Goal: Information Seeking & Learning: Learn about a topic

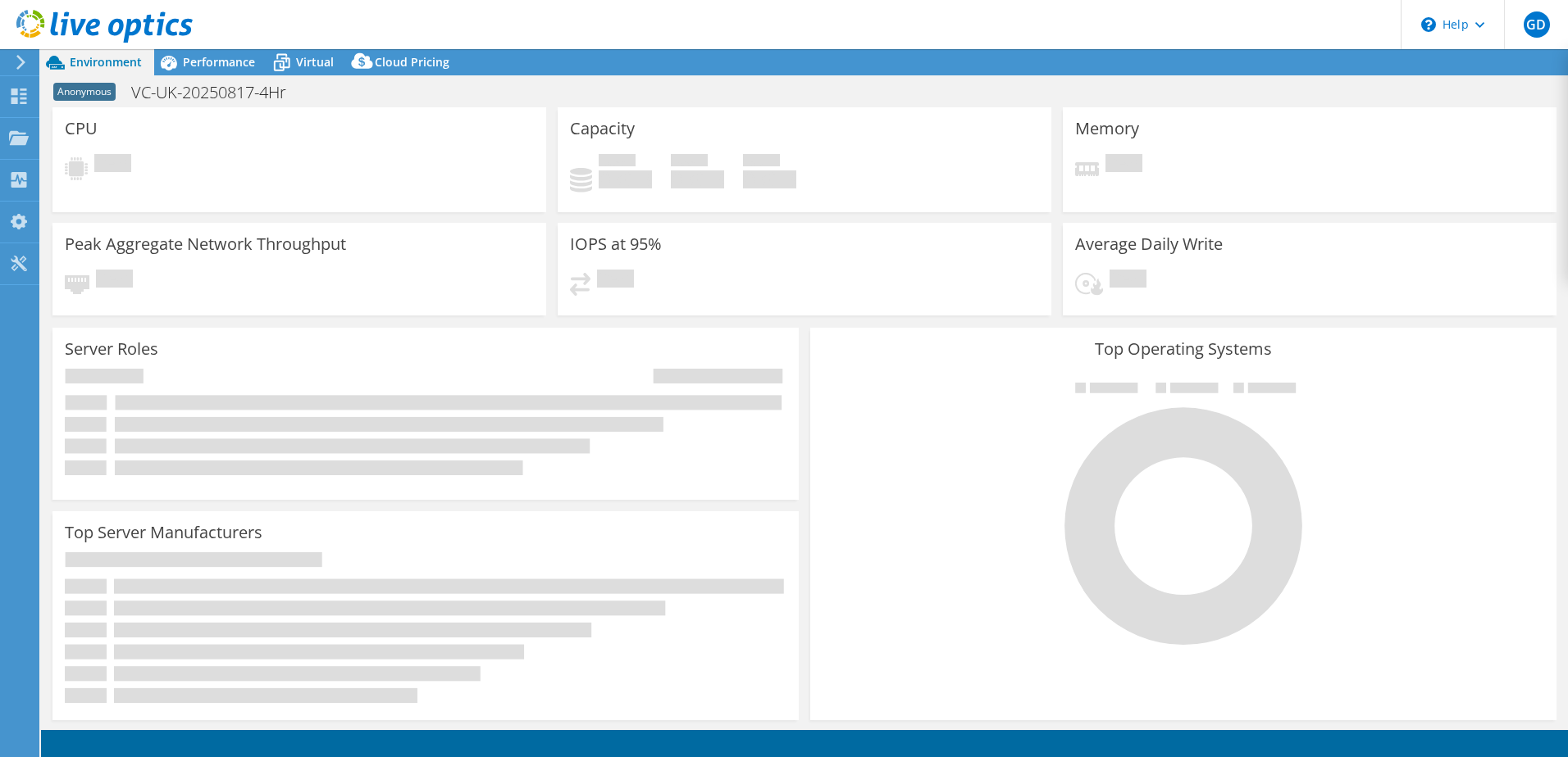
select select "USD"
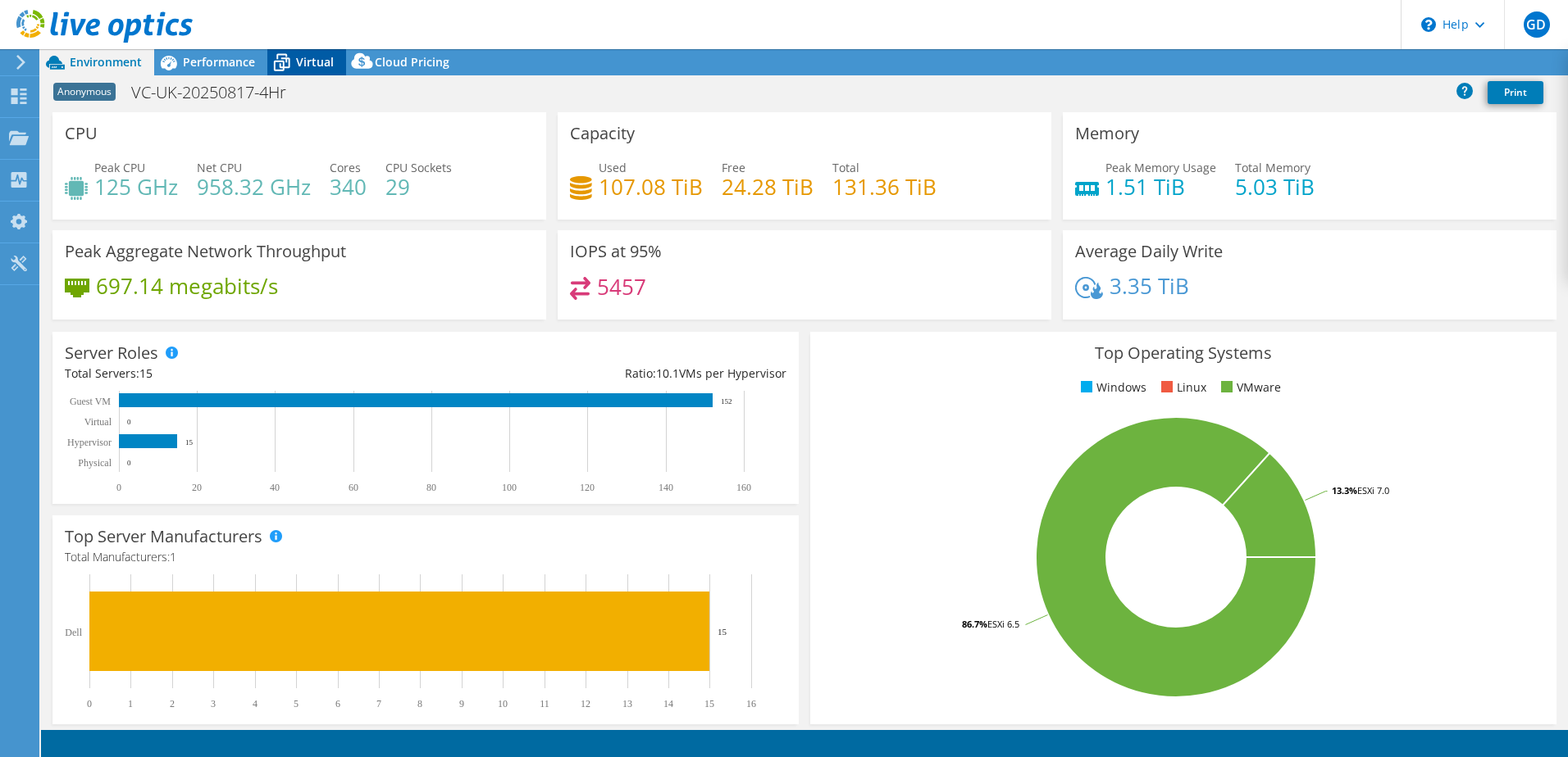
click at [312, 65] on span "Virtual" at bounding box center [315, 61] width 37 height 16
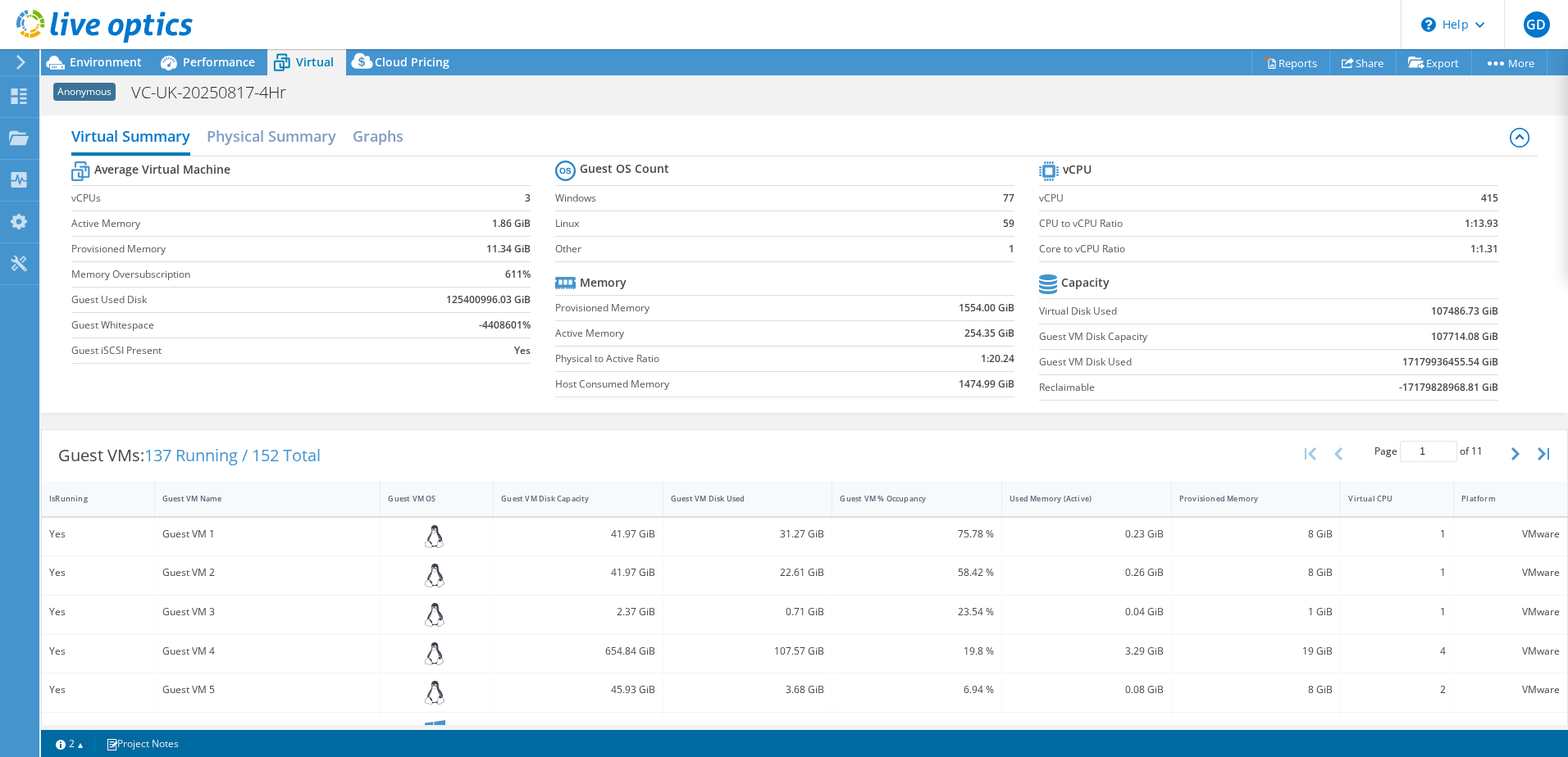
click at [540, 110] on div "Virtual Summary Physical Summary Graphs Average Virtual Machine vCPUs 3 Active …" at bounding box center [804, 264] width 1527 height 314
click at [522, 114] on div "Virtual Summary Physical Summary Graphs Average Virtual Machine vCPUs 3 Active …" at bounding box center [804, 264] width 1527 height 314
click at [449, 113] on div "Virtual Summary Physical Summary Graphs Average Virtual Machine vCPUs 3 Active …" at bounding box center [804, 264] width 1527 height 314
click at [257, 133] on h2 "Physical Summary" at bounding box center [271, 138] width 130 height 36
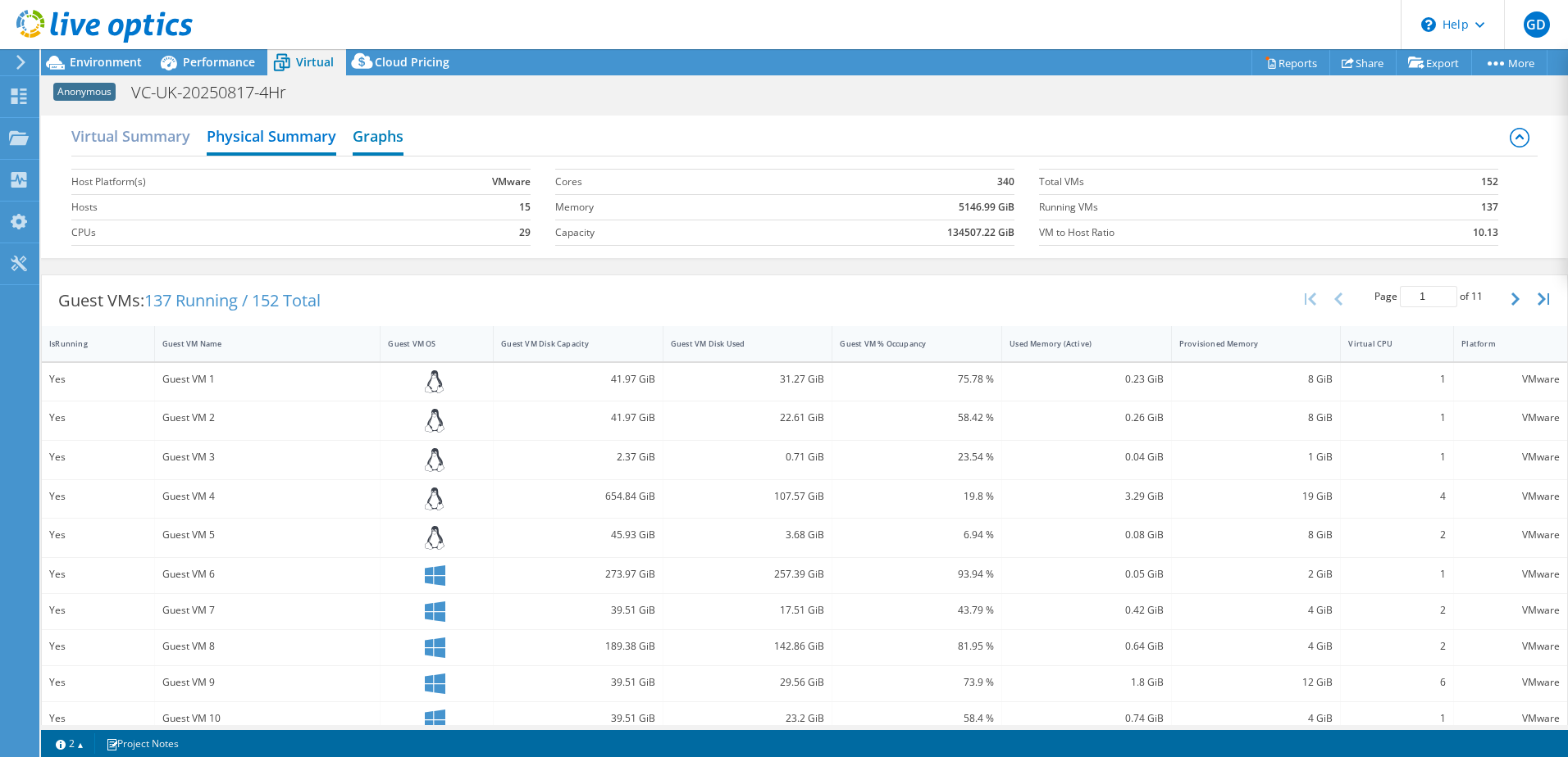
click at [387, 137] on h2 "Graphs" at bounding box center [378, 138] width 51 height 36
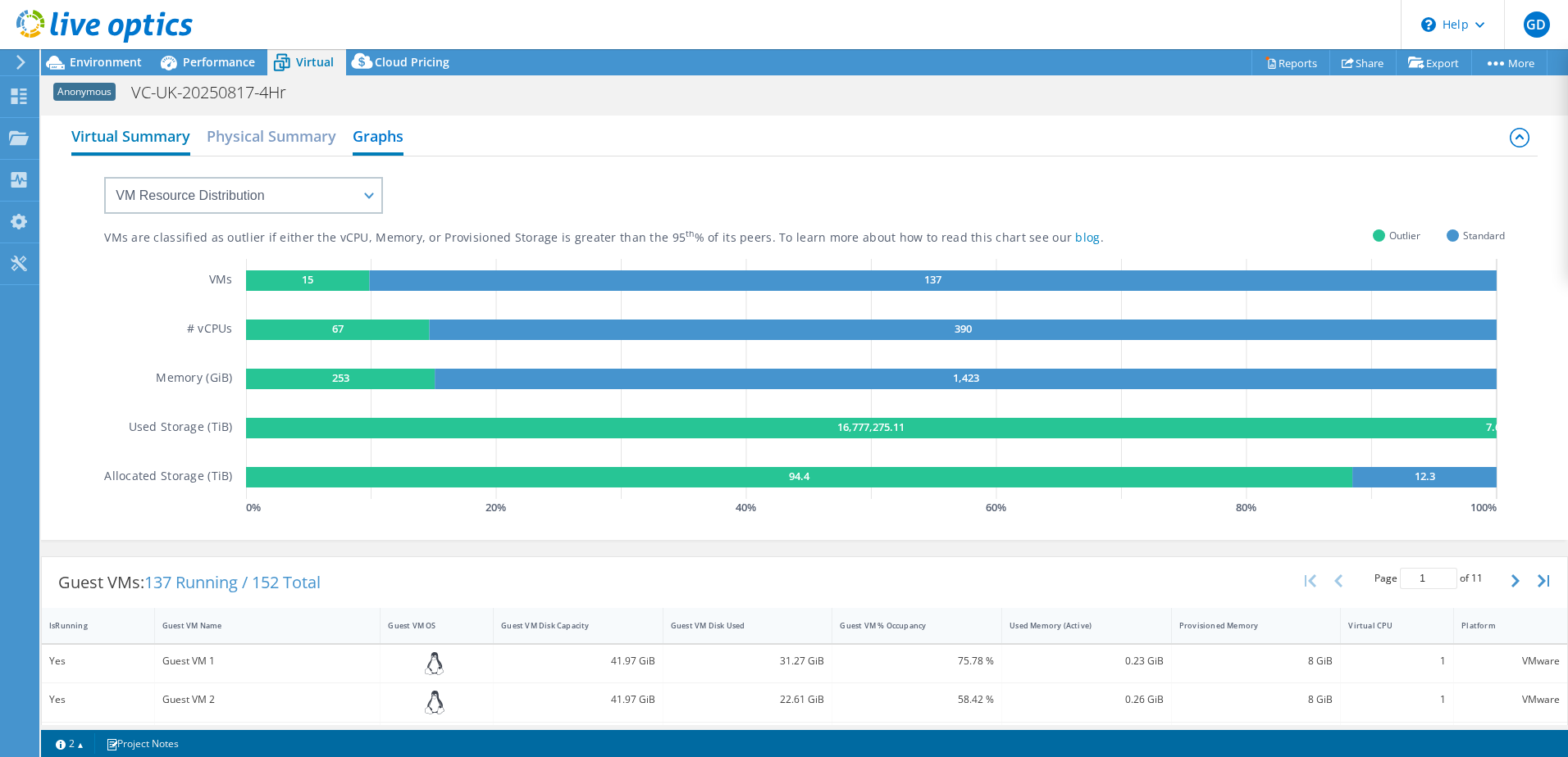
click at [162, 138] on h2 "Virtual Summary" at bounding box center [131, 138] width 119 height 36
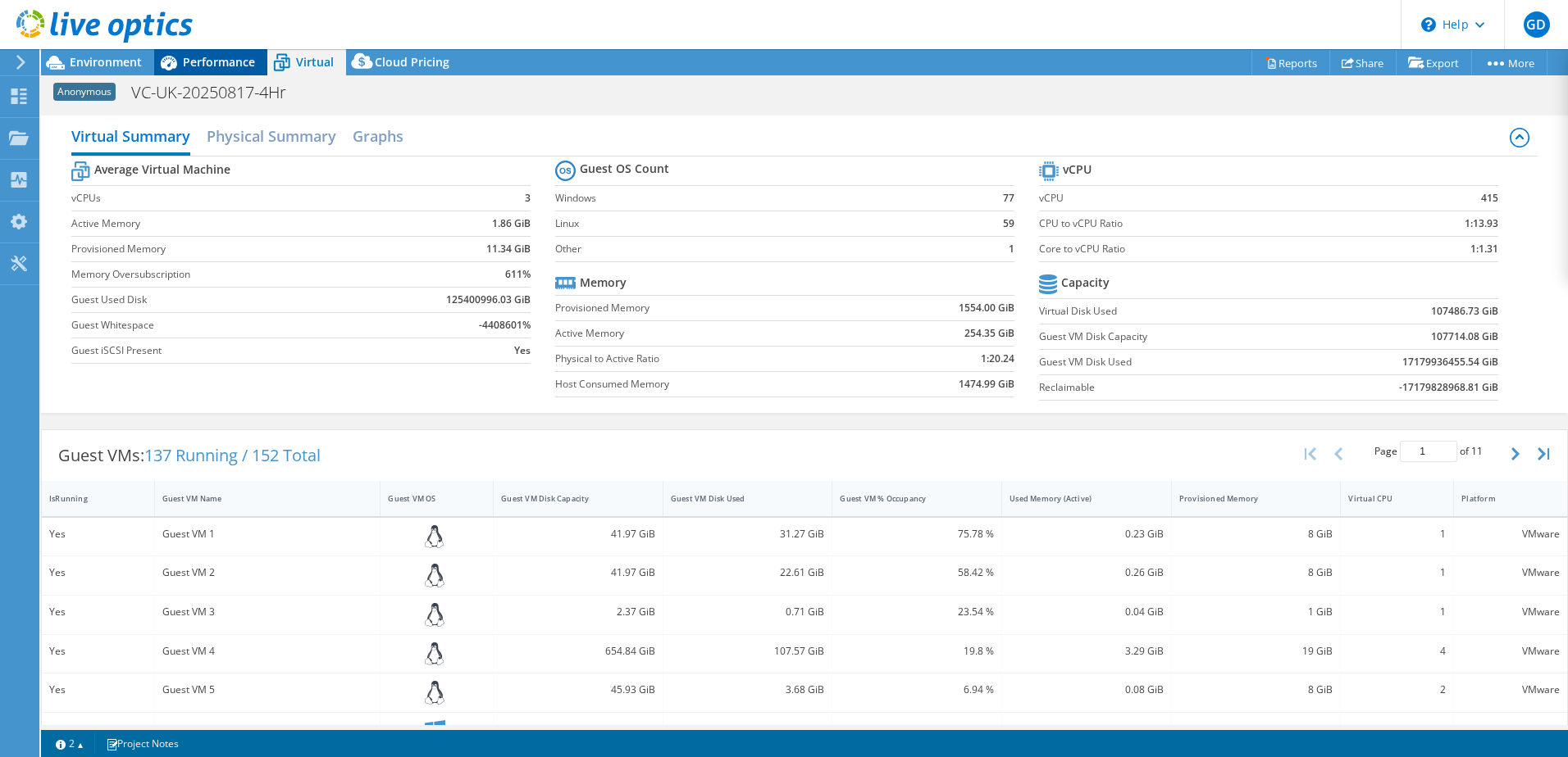
click at [219, 58] on span "Performance" at bounding box center [218, 61] width 72 height 16
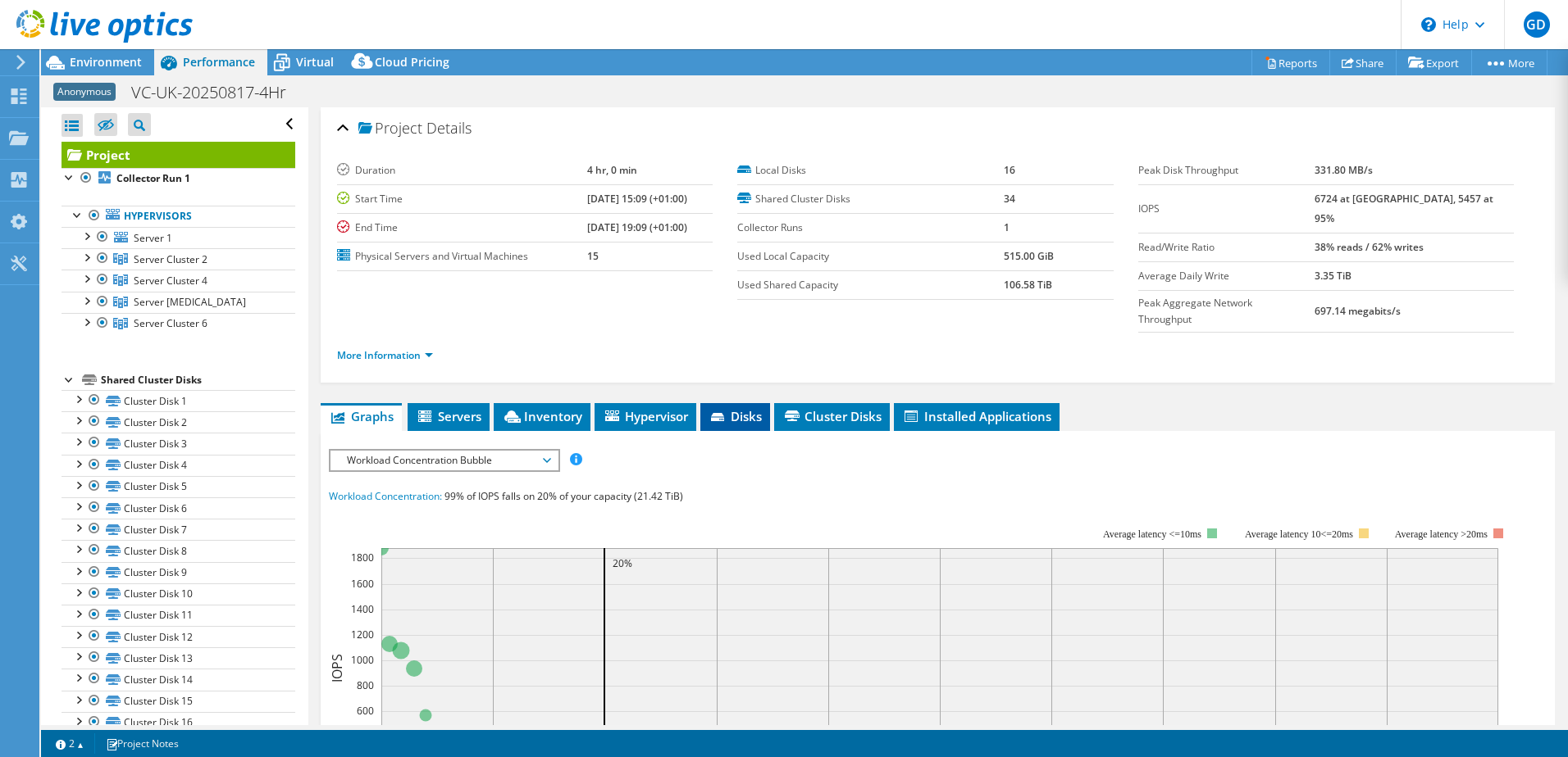
click at [731, 408] on span "Disks" at bounding box center [735, 416] width 53 height 17
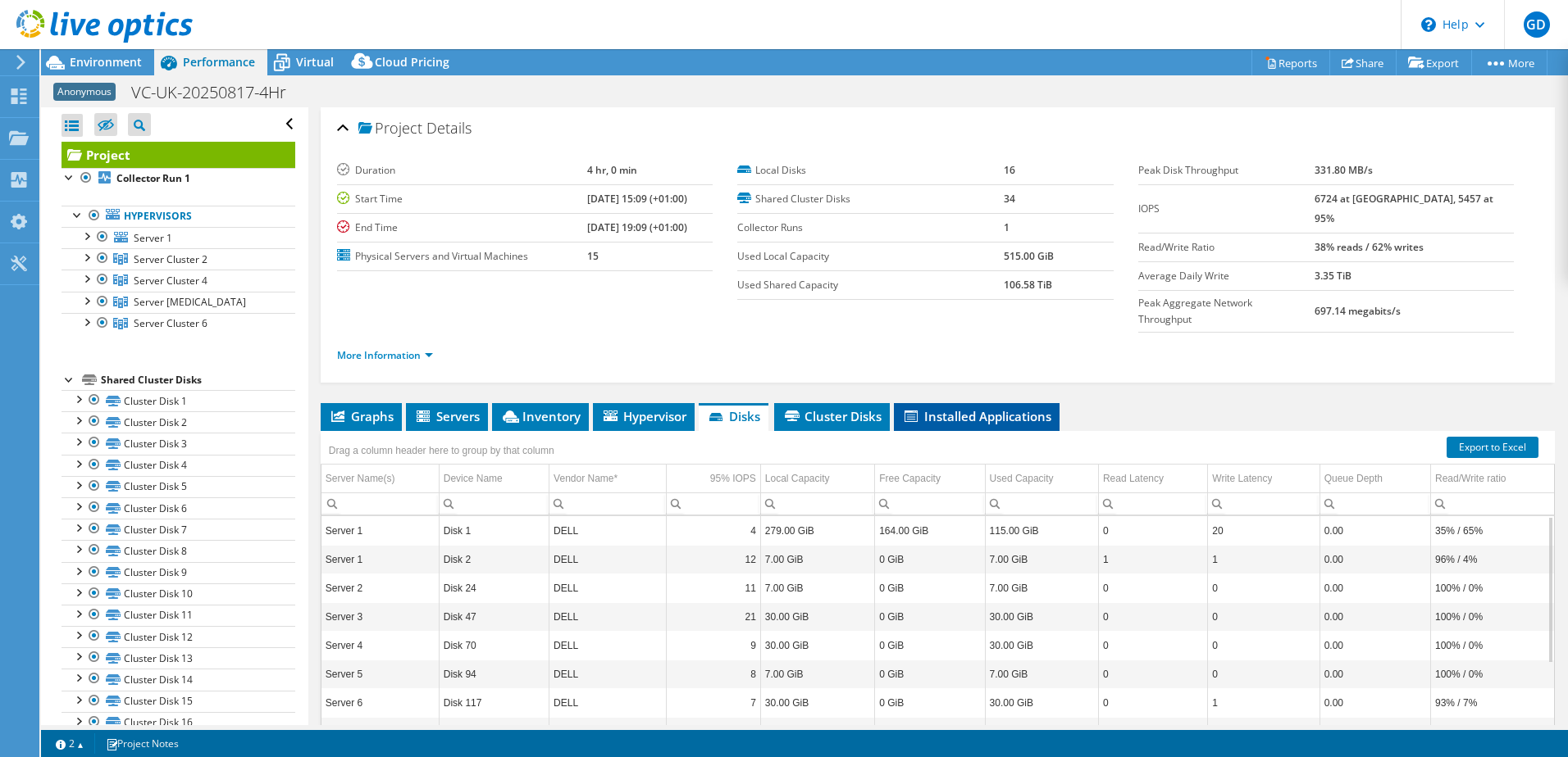
click at [941, 408] on span "Installed Applications" at bounding box center [976, 416] width 149 height 17
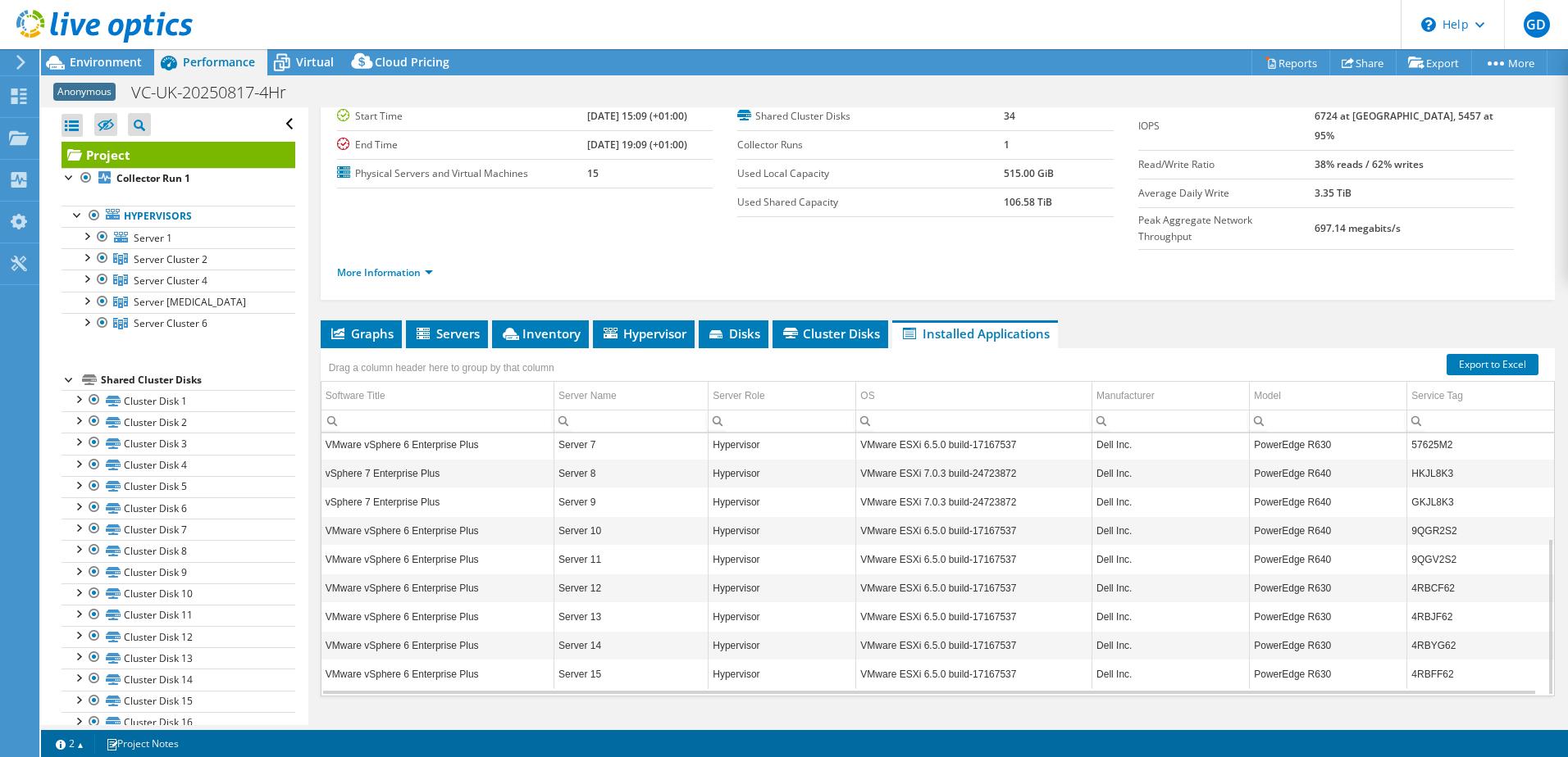
scroll to position [84, 0]
click at [174, 258] on span "Server Cluster 2" at bounding box center [170, 259] width 74 height 14
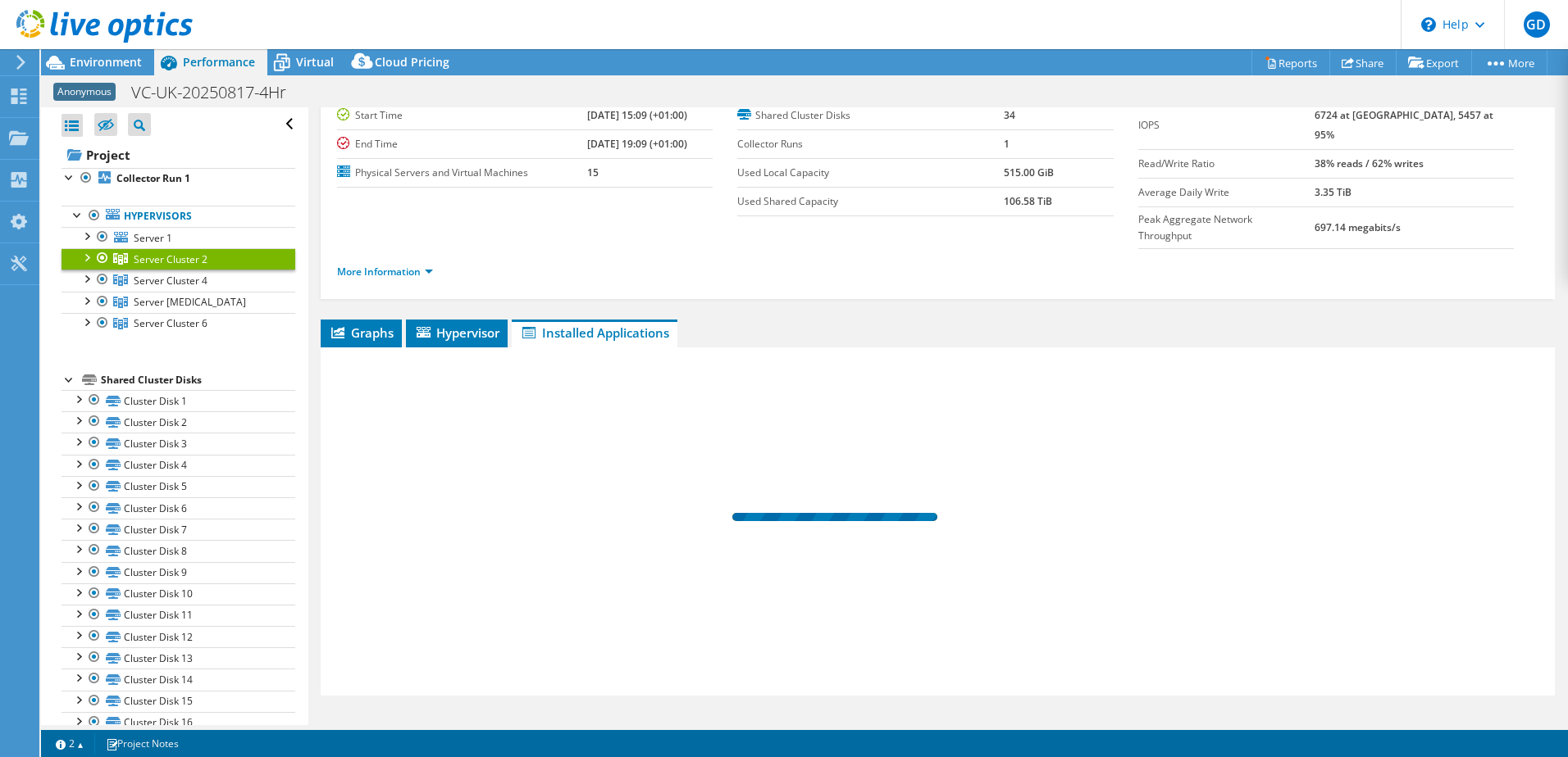
scroll to position [55, 0]
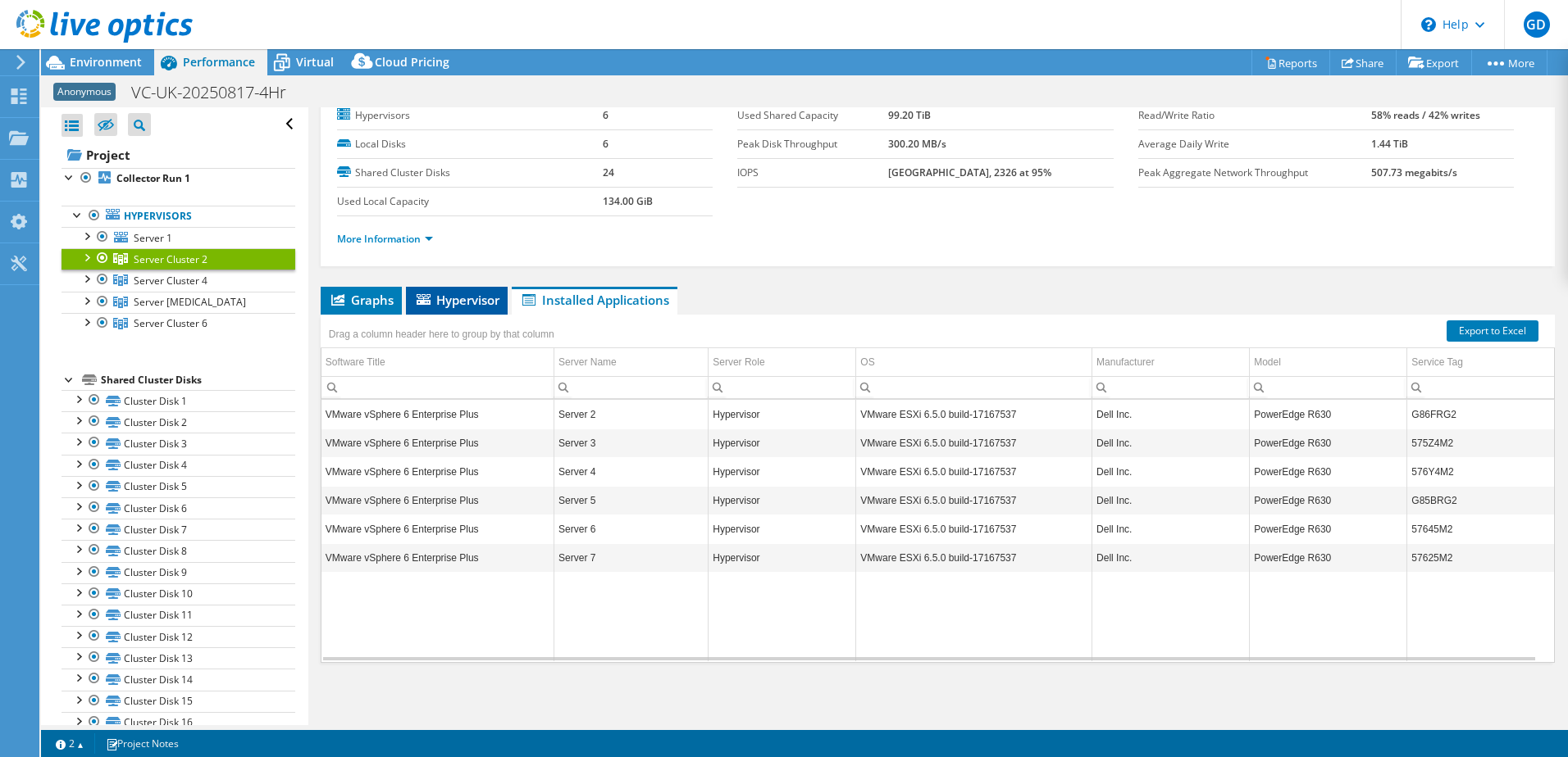
click at [426, 300] on icon at bounding box center [423, 299] width 14 height 10
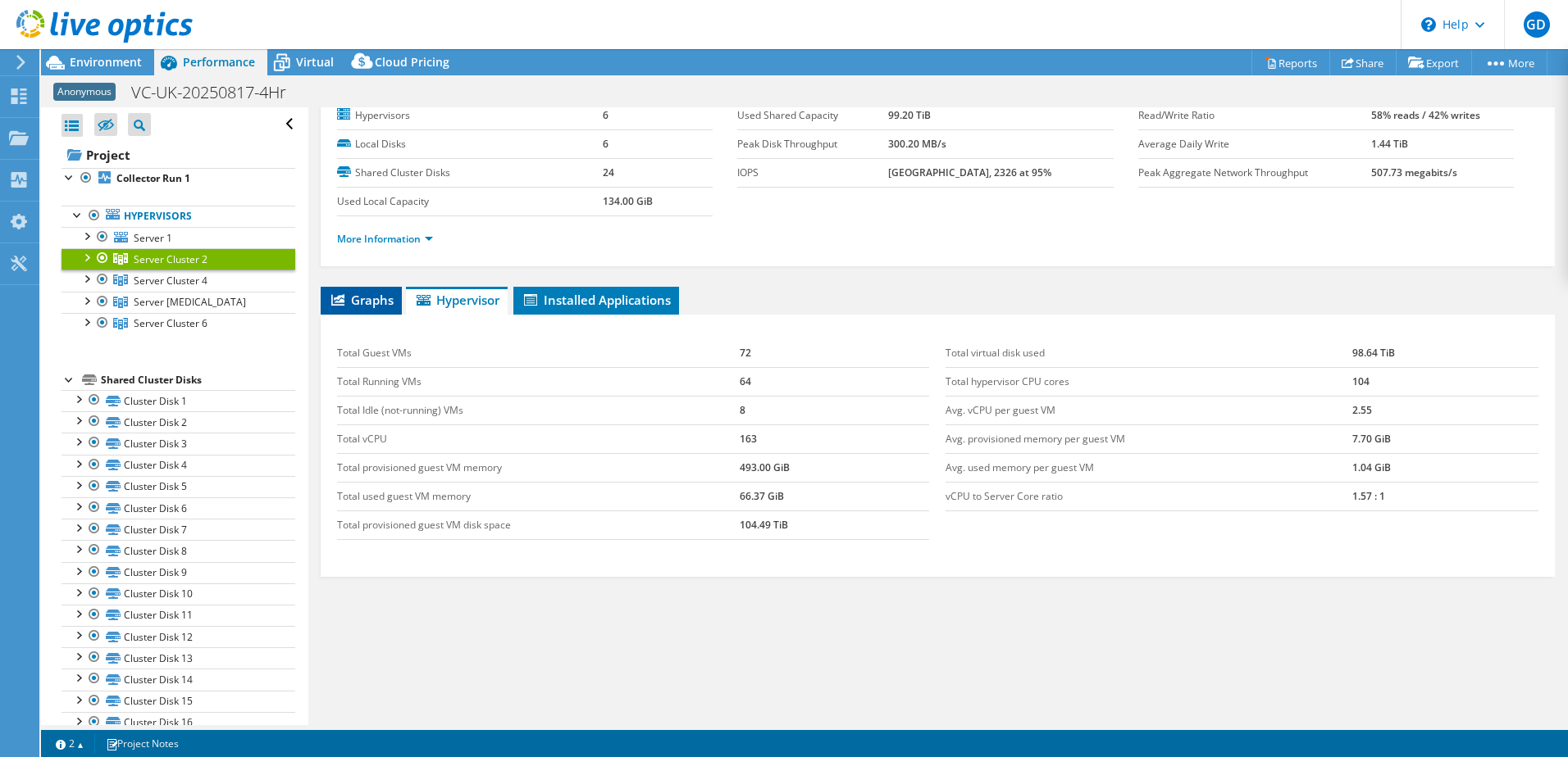
click at [372, 299] on span "Graphs" at bounding box center [361, 300] width 65 height 17
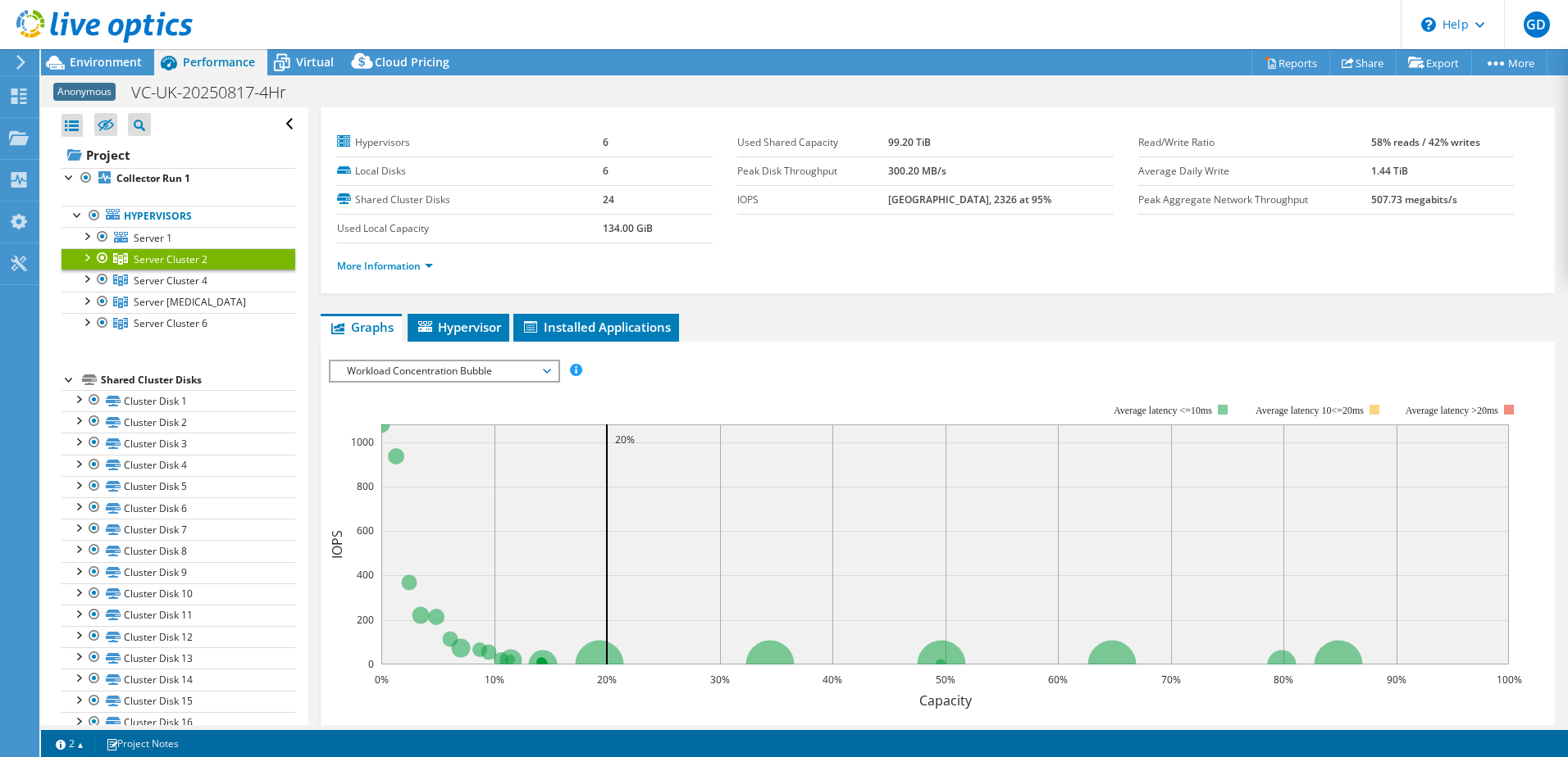
scroll to position [0, 0]
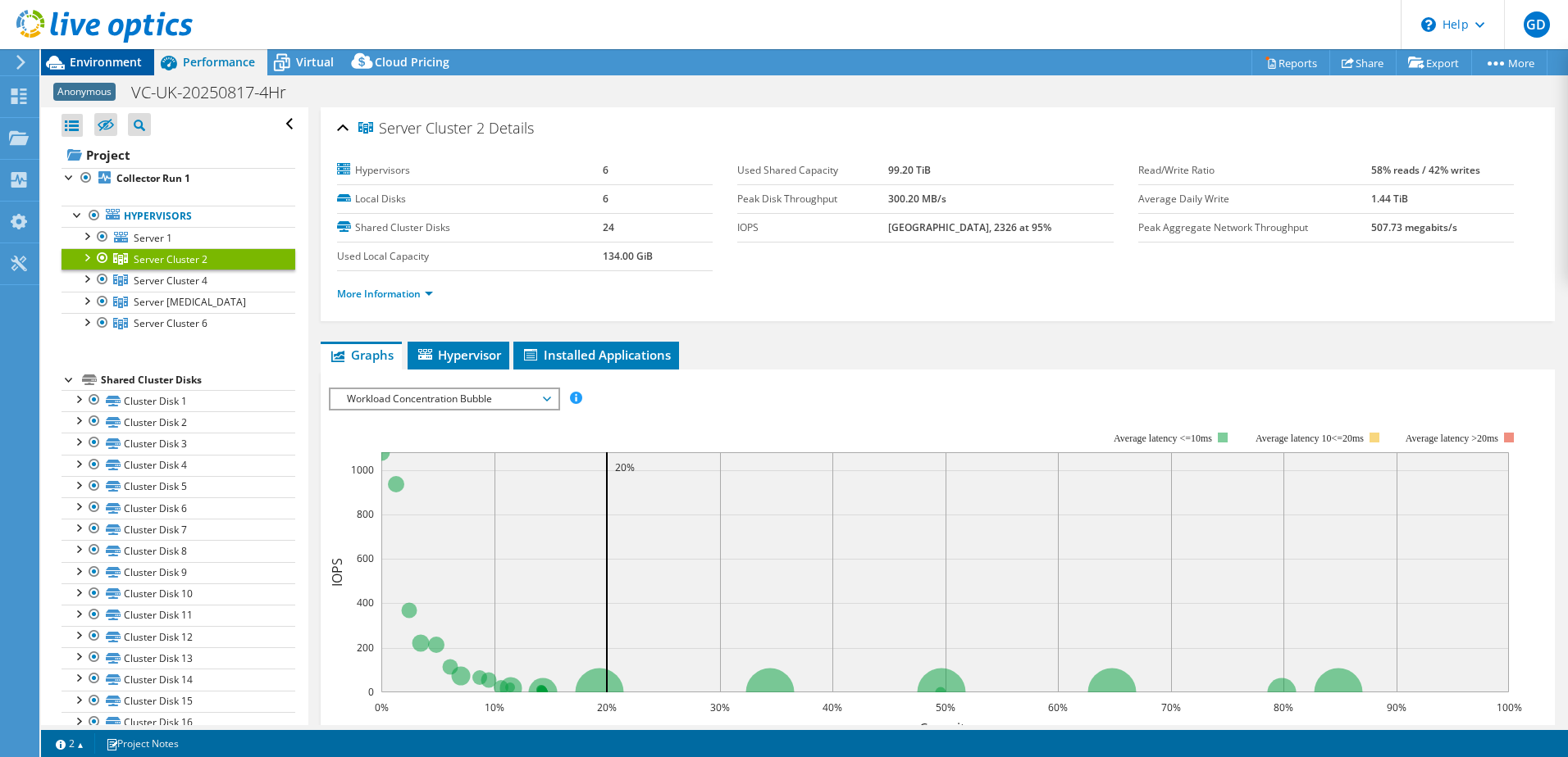
click at [111, 61] on span "Environment" at bounding box center [105, 61] width 72 height 16
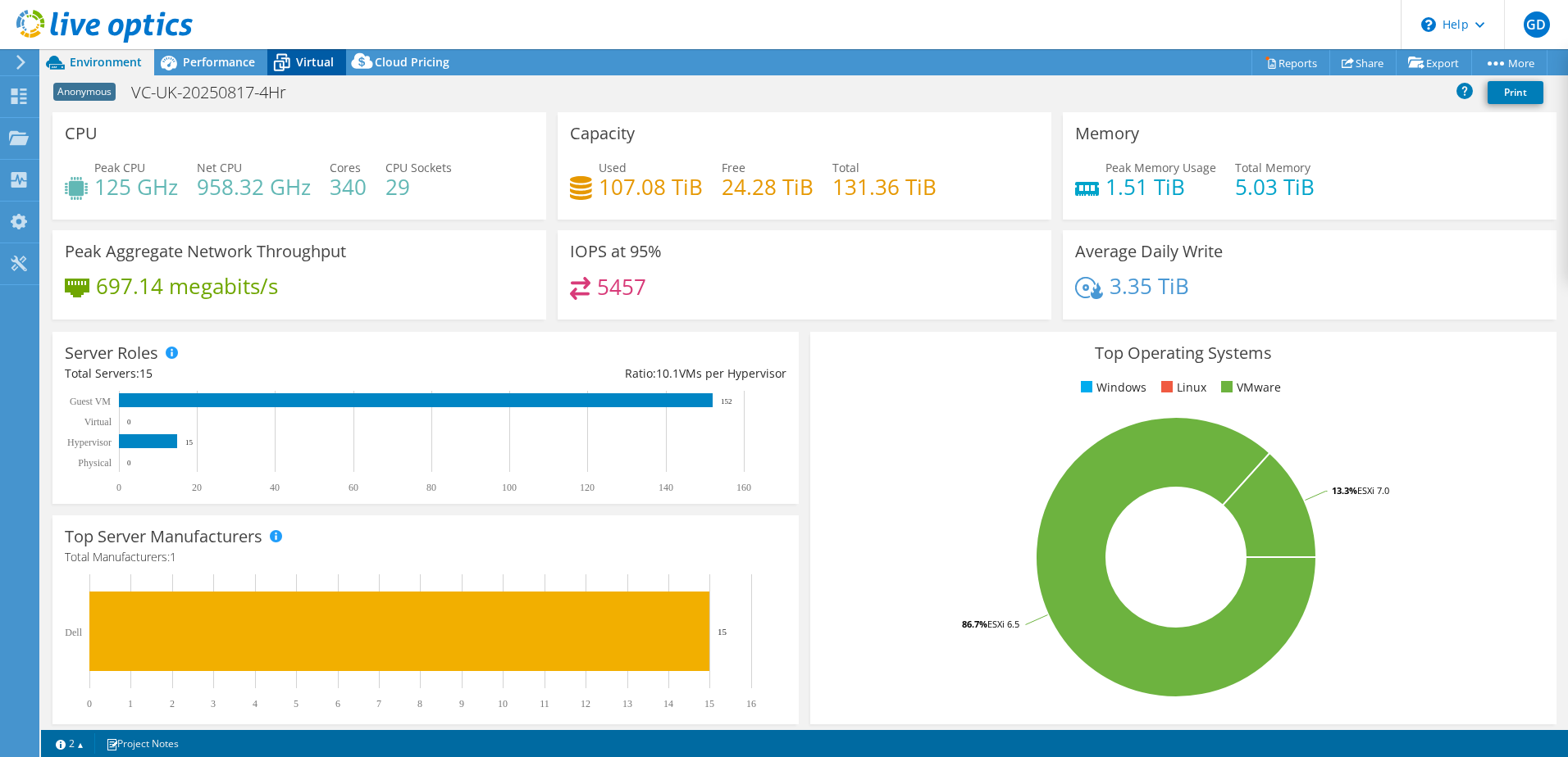
click at [308, 58] on span "Virtual" at bounding box center [315, 61] width 37 height 16
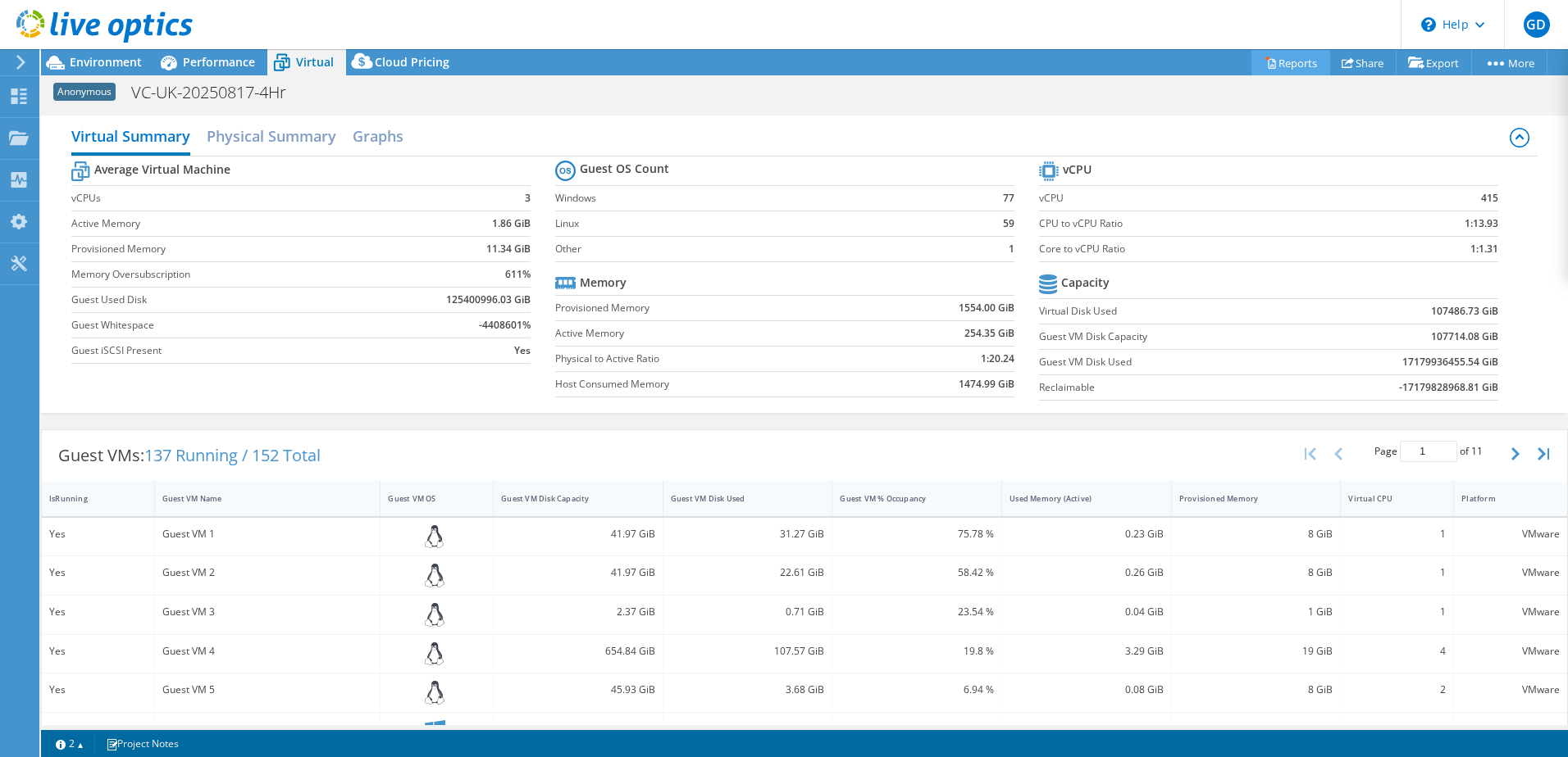
click at [1273, 65] on link "Reports" at bounding box center [1290, 62] width 79 height 25
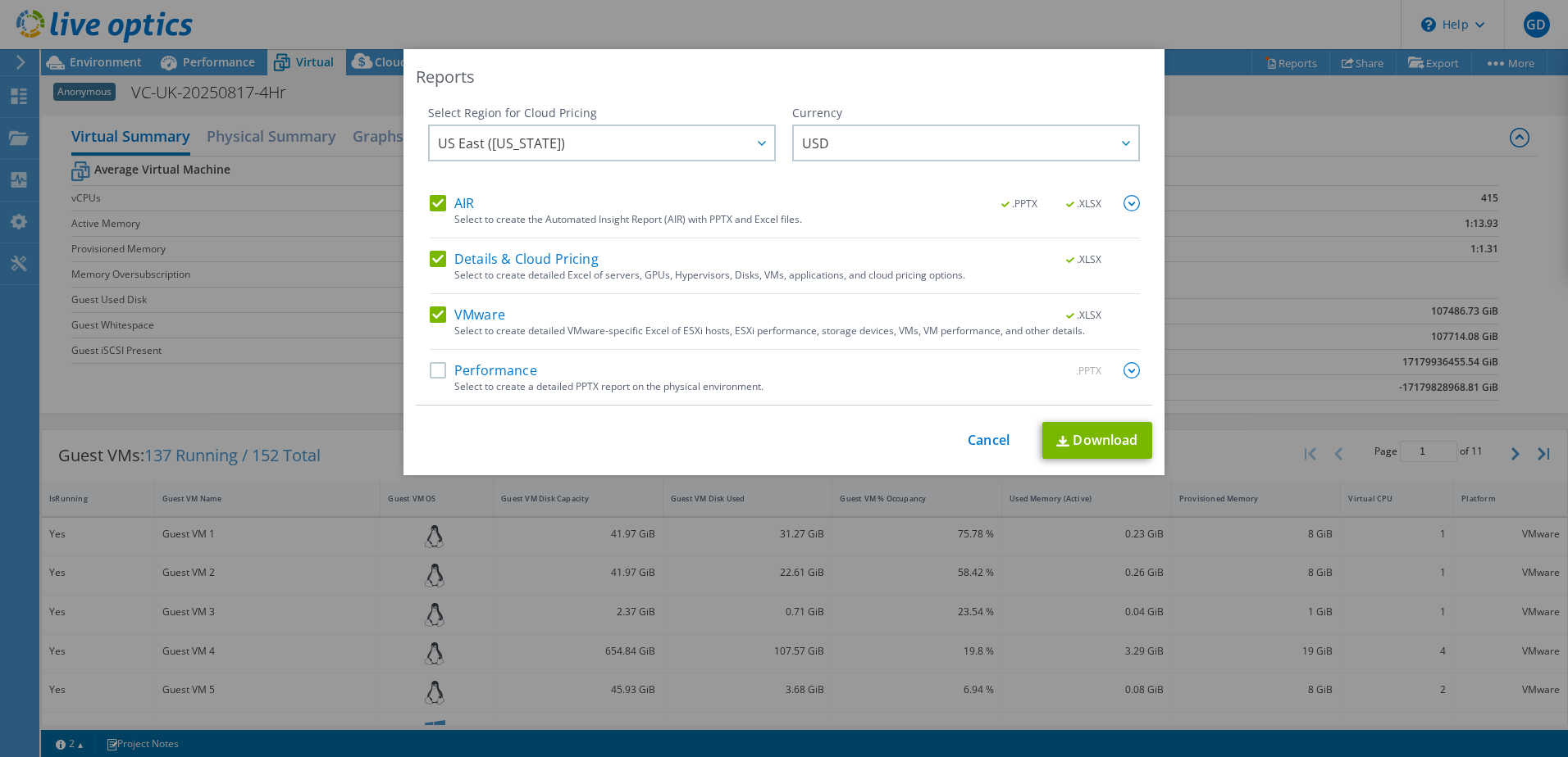
click at [558, 254] on label "Details & Cloud Pricing" at bounding box center [513, 259] width 169 height 17
click at [0, 0] on input "Details & Cloud Pricing" at bounding box center [0, 0] width 0 height 0
click at [461, 197] on label "AIR" at bounding box center [452, 204] width 45 height 17
click at [0, 0] on input "AIR" at bounding box center [0, 0] width 0 height 0
click at [540, 265] on label "Details & Cloud Pricing" at bounding box center [513, 259] width 169 height 17
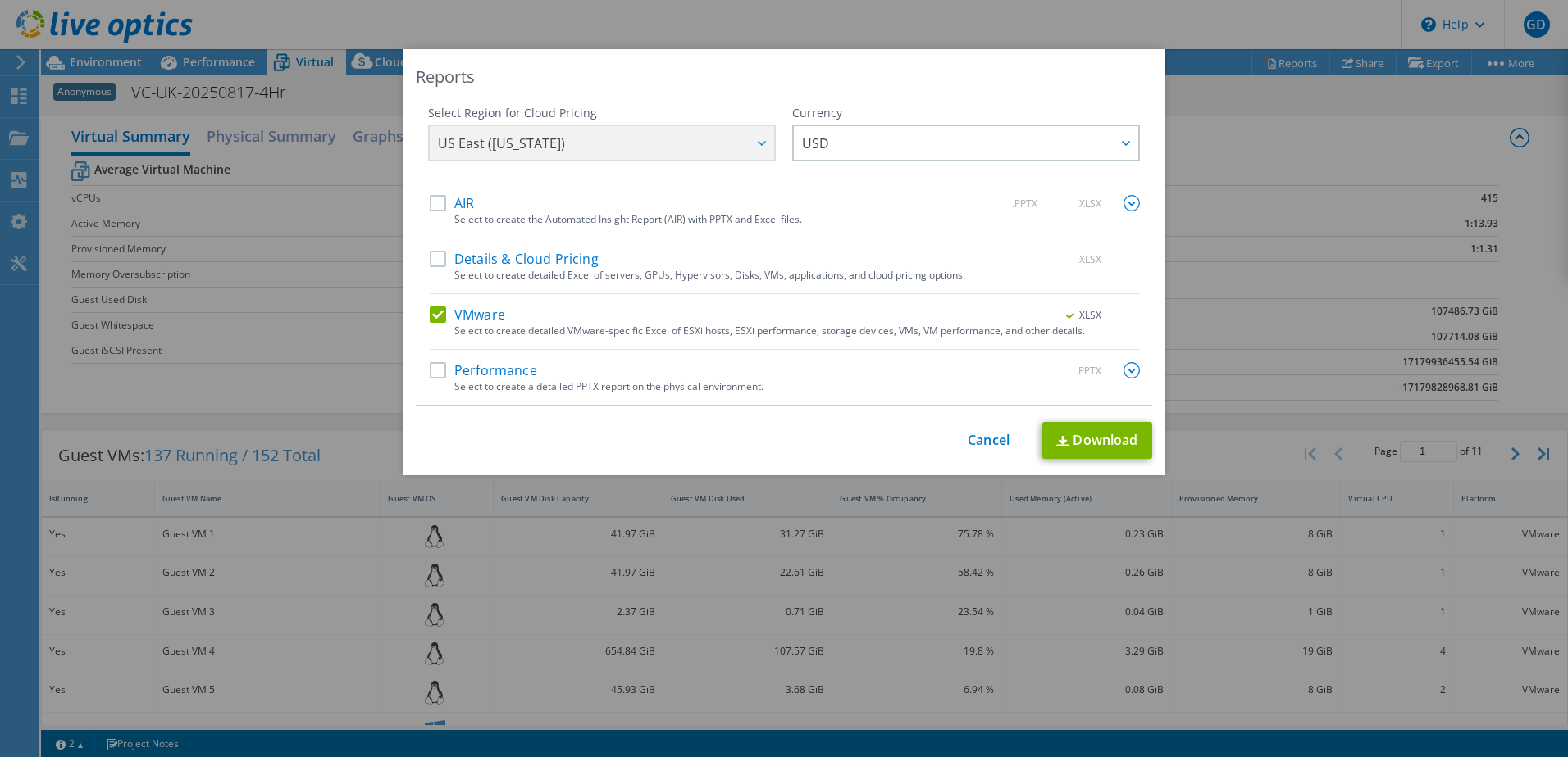
click at [0, 0] on input "Details & Cloud Pricing" at bounding box center [0, 0] width 0 height 0
click at [736, 147] on span "US East ([US_STATE])" at bounding box center [606, 143] width 336 height 34
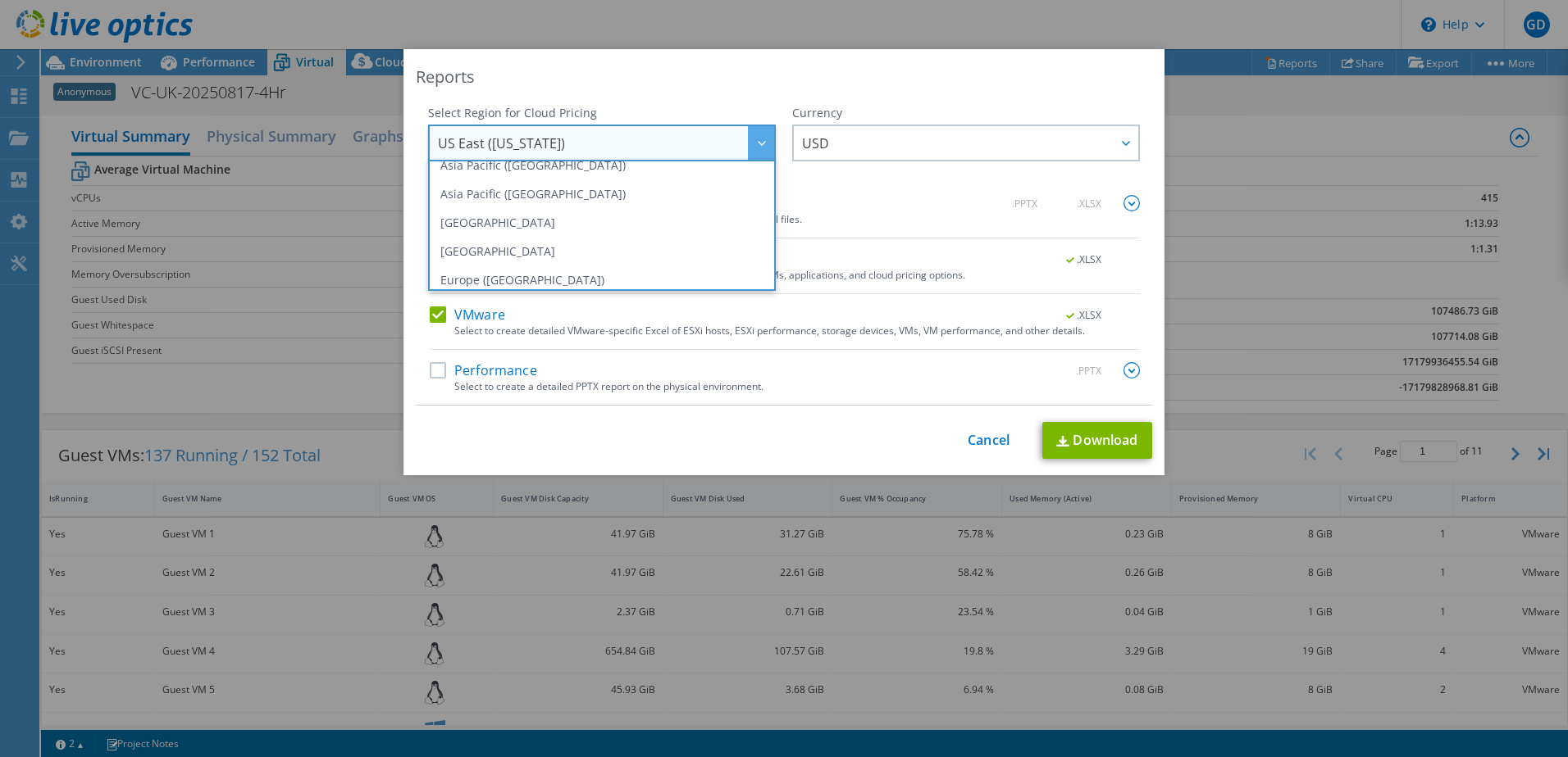
scroll to position [140, 0]
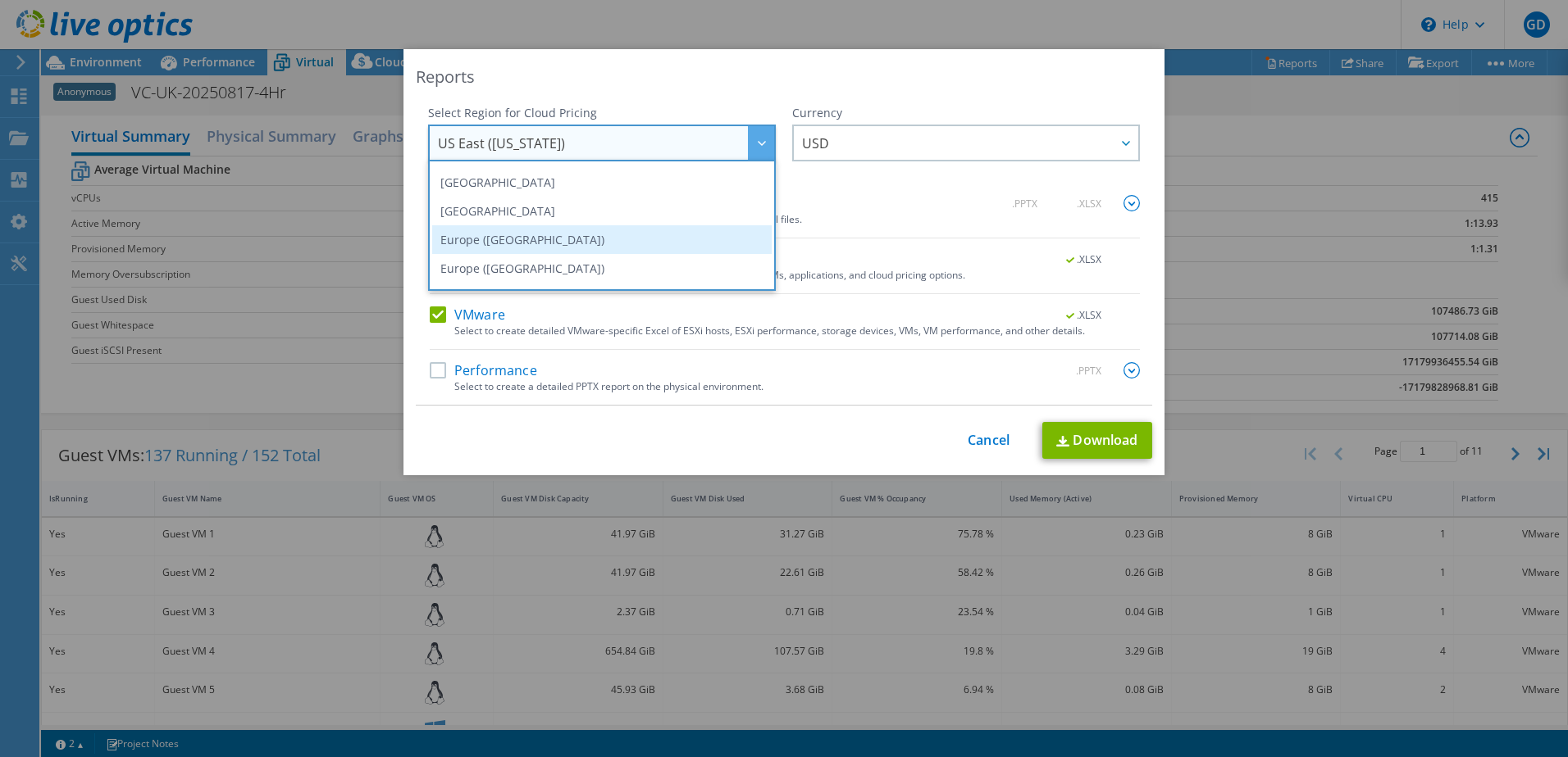
click at [557, 244] on li "Europe ([GEOGRAPHIC_DATA])" at bounding box center [602, 239] width 339 height 29
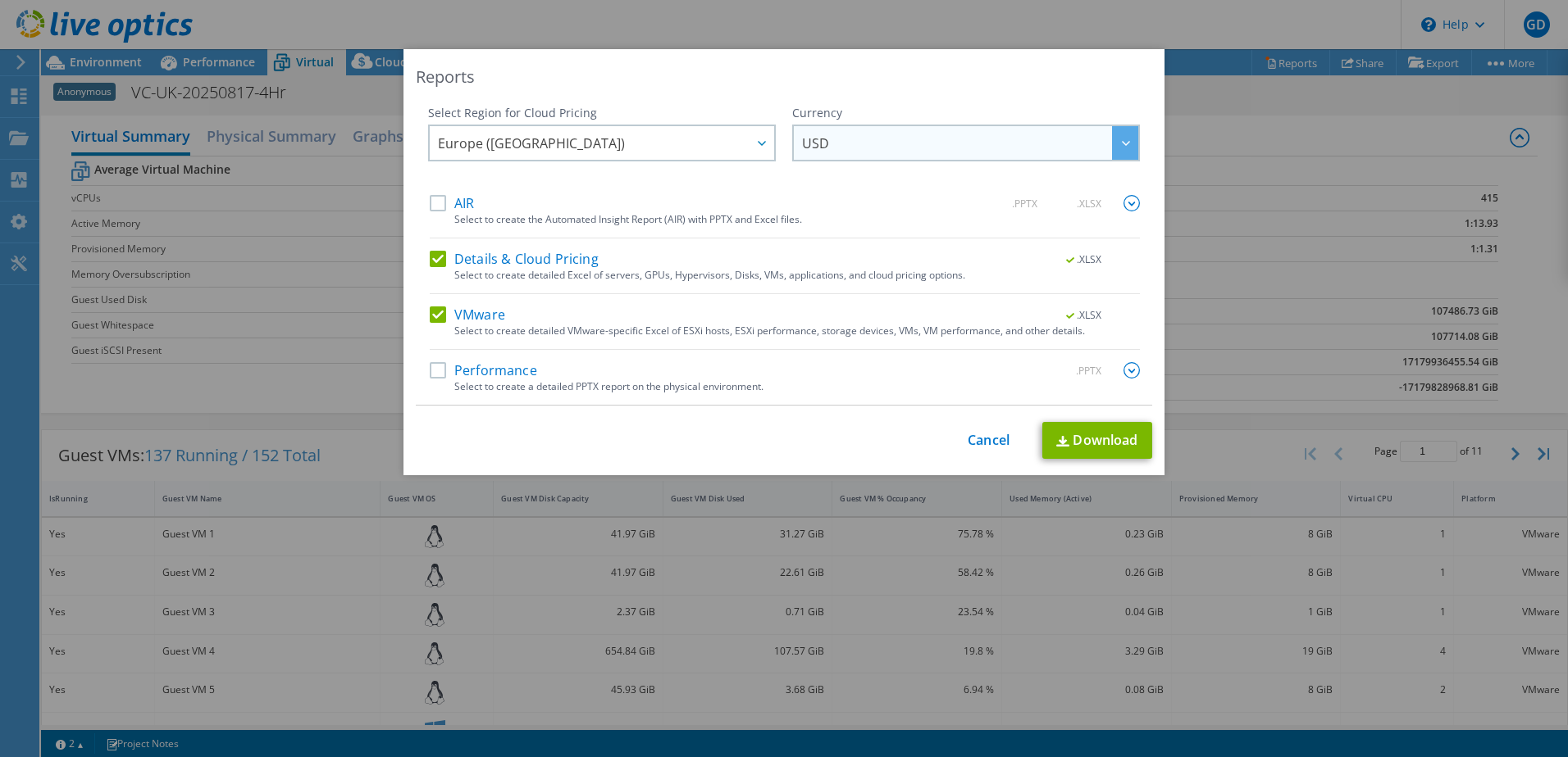
click at [892, 137] on span "USD" at bounding box center [970, 143] width 336 height 34
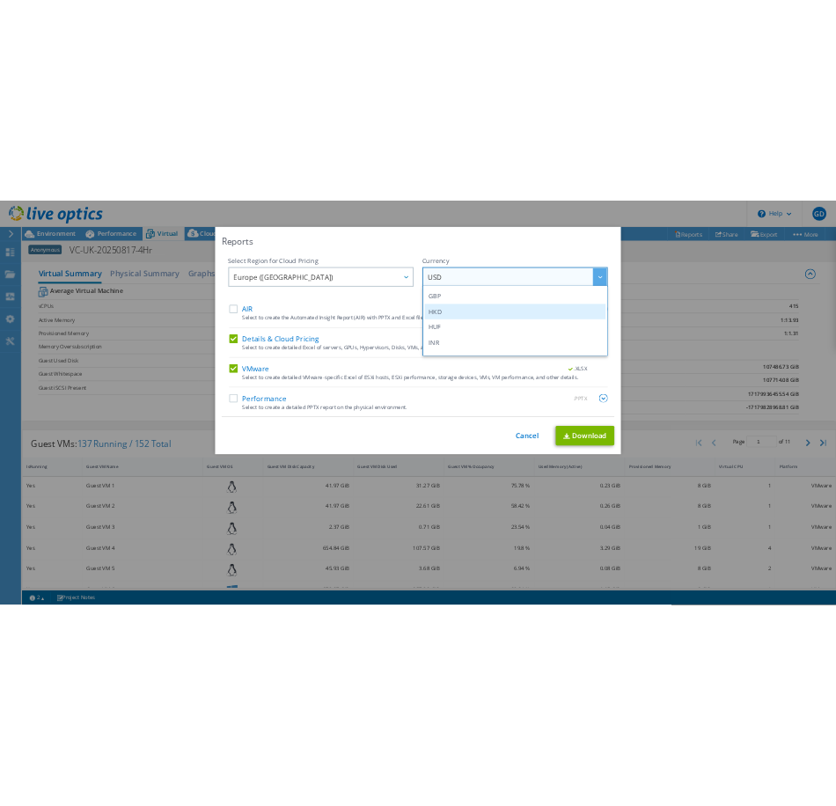
scroll to position [264, 0]
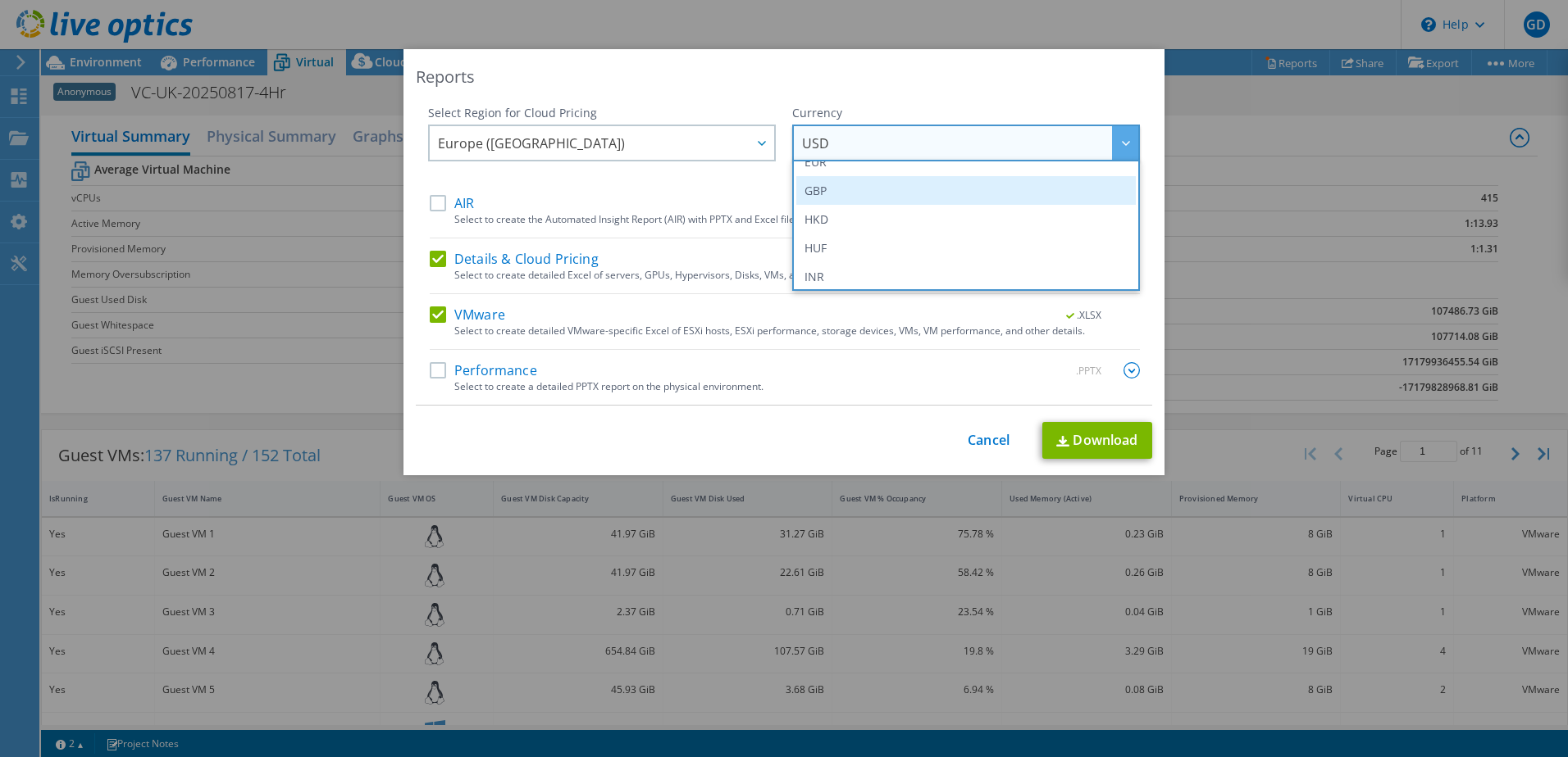
click at [829, 190] on li "GBP" at bounding box center [966, 190] width 339 height 29
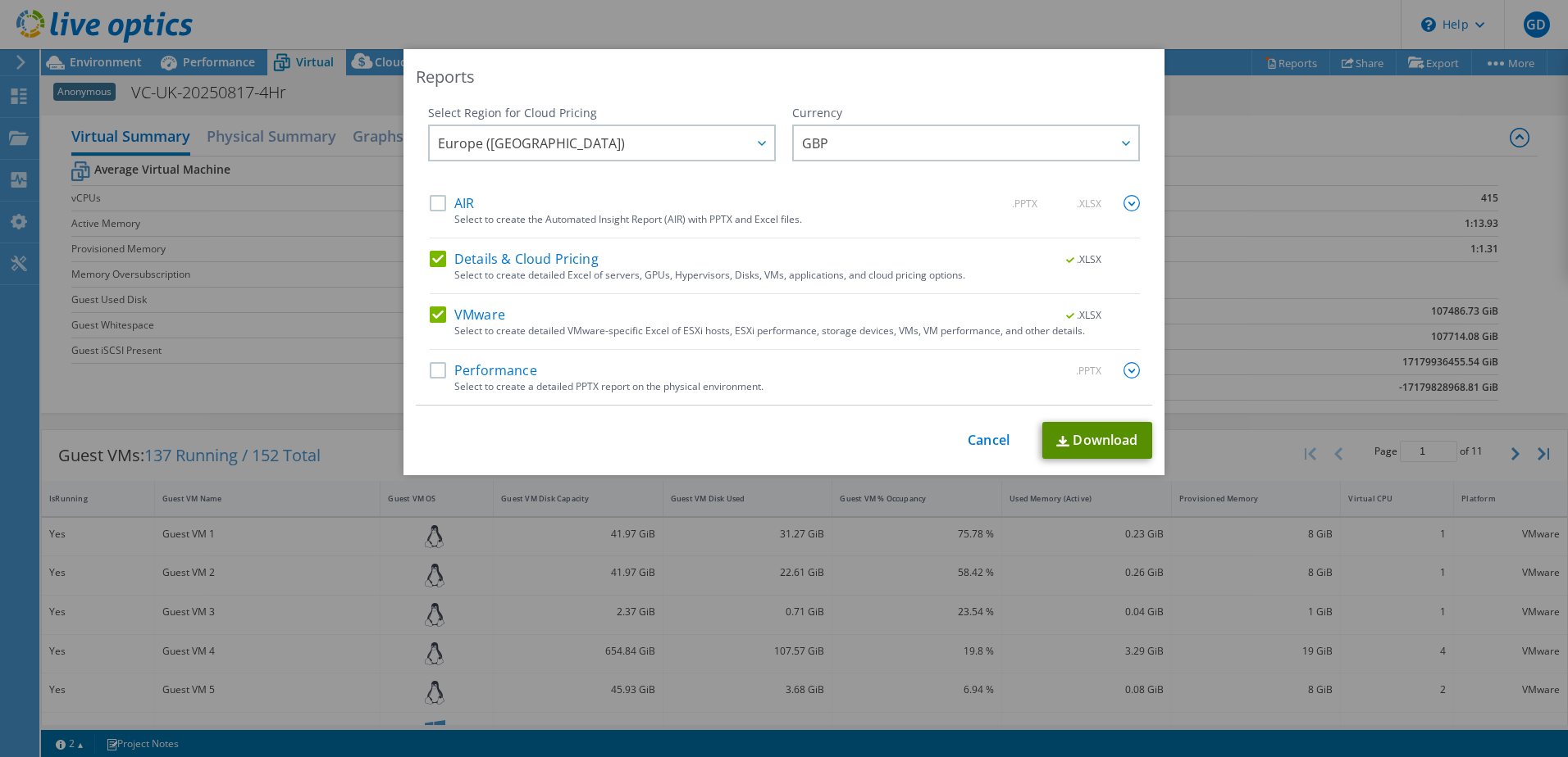
click at [1097, 439] on link "Download" at bounding box center [1098, 440] width 110 height 37
click at [991, 441] on link "Cancel" at bounding box center [989, 440] width 42 height 16
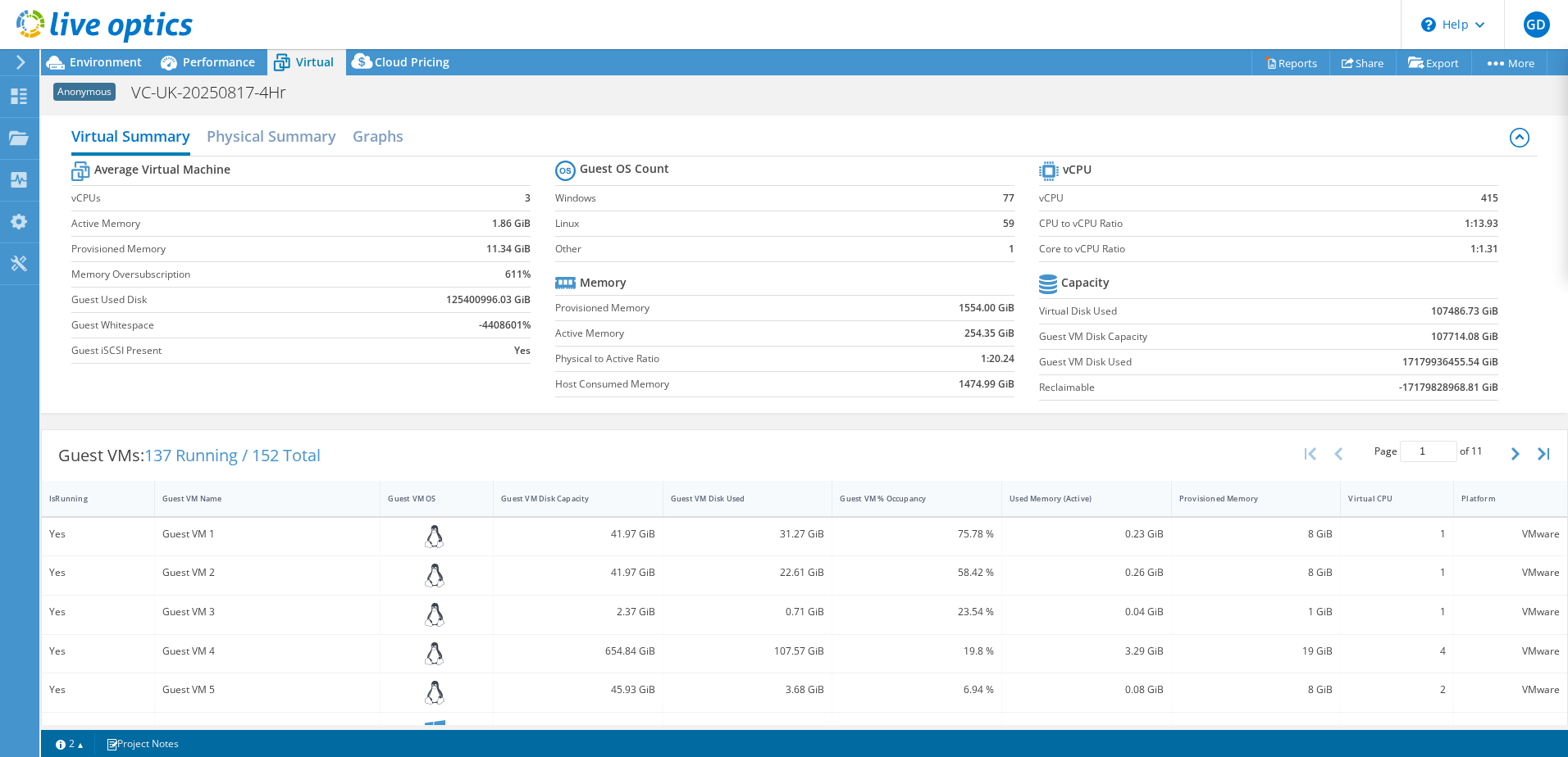
drag, startPoint x: 848, startPoint y: 74, endPoint x: 839, endPoint y: 87, distance: 15.8
click at [848, 74] on div "Project Actions Project Actions Reports Share Export vSAN ReadyNode Sizer" at bounding box center [804, 62] width 1527 height 26
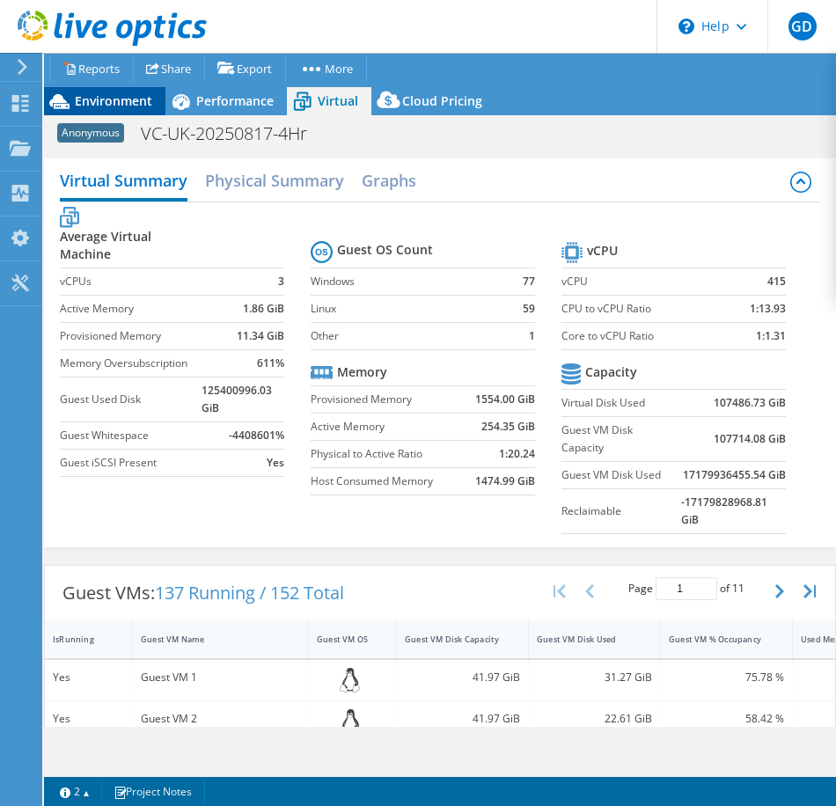
click at [107, 98] on span "Environment" at bounding box center [113, 100] width 77 height 17
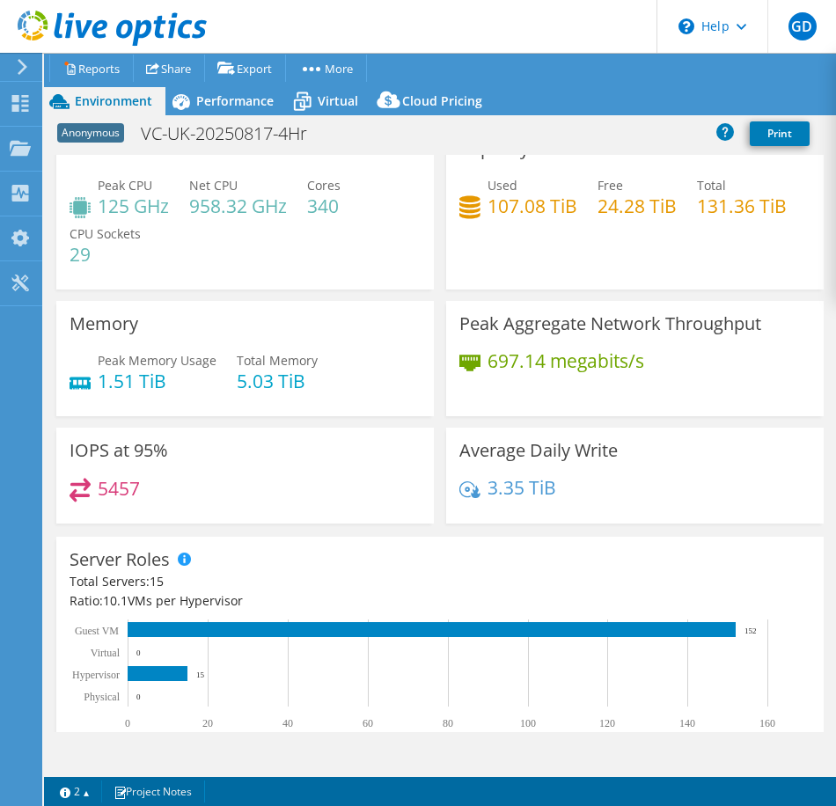
scroll to position [0, 0]
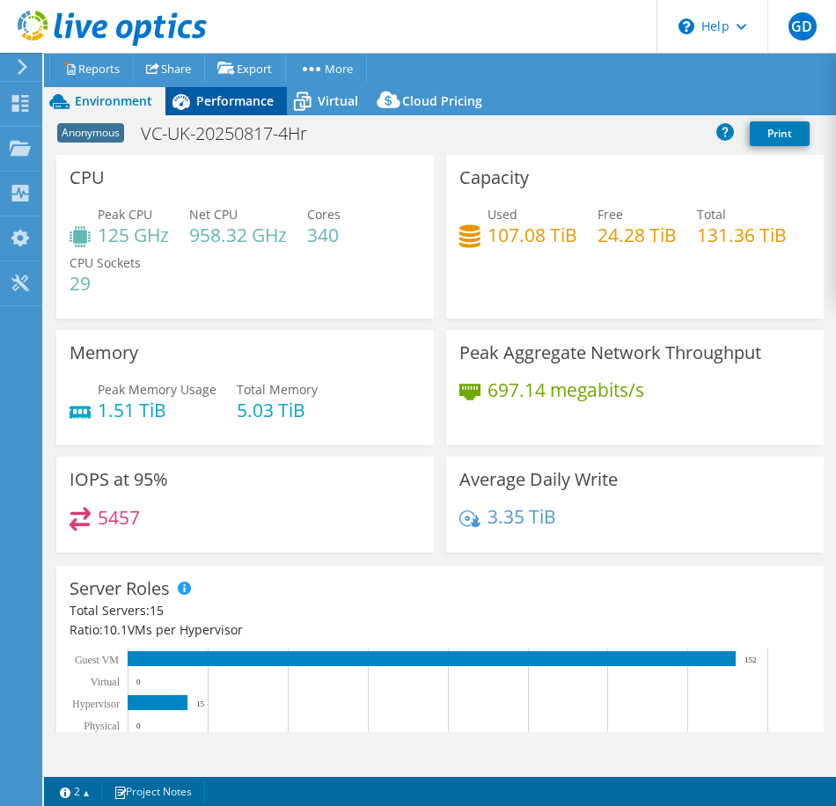
click at [228, 111] on div "Performance" at bounding box center [225, 101] width 121 height 28
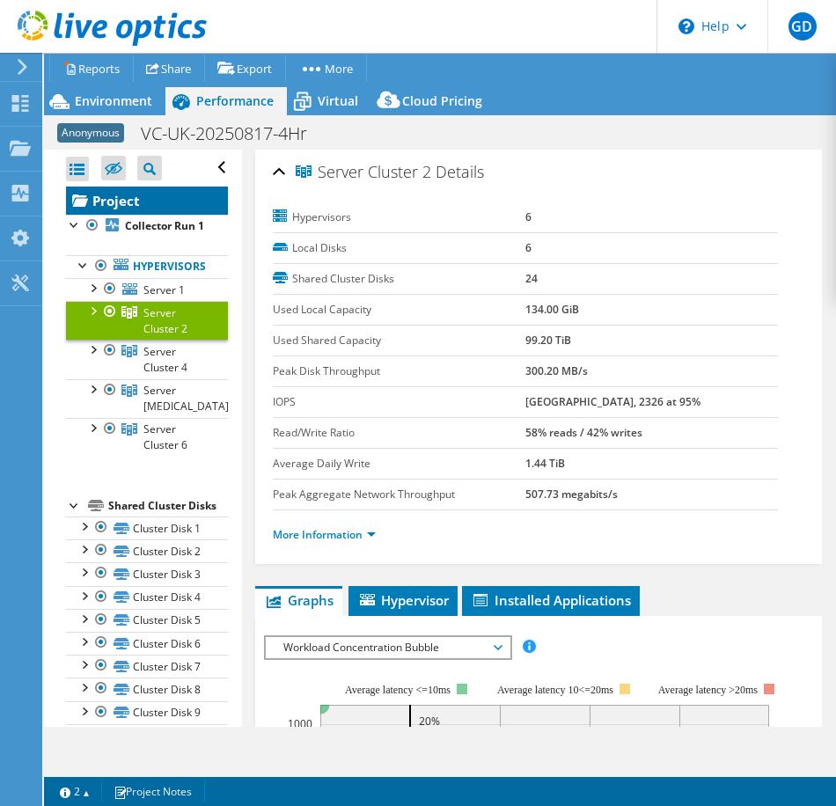
click at [133, 196] on link "Project" at bounding box center [147, 201] width 162 height 28
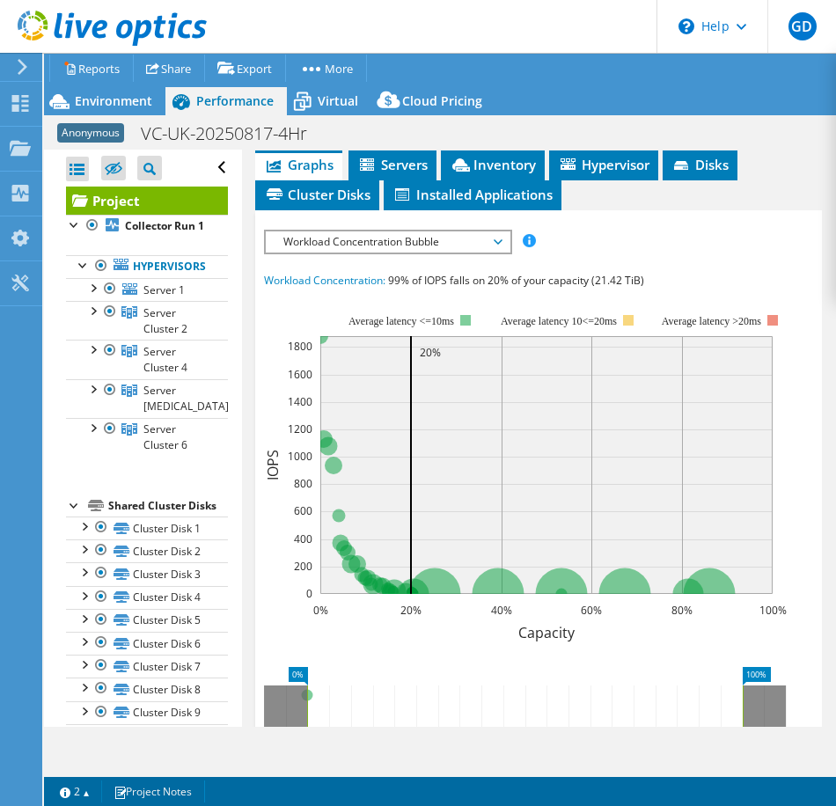
scroll to position [528, 0]
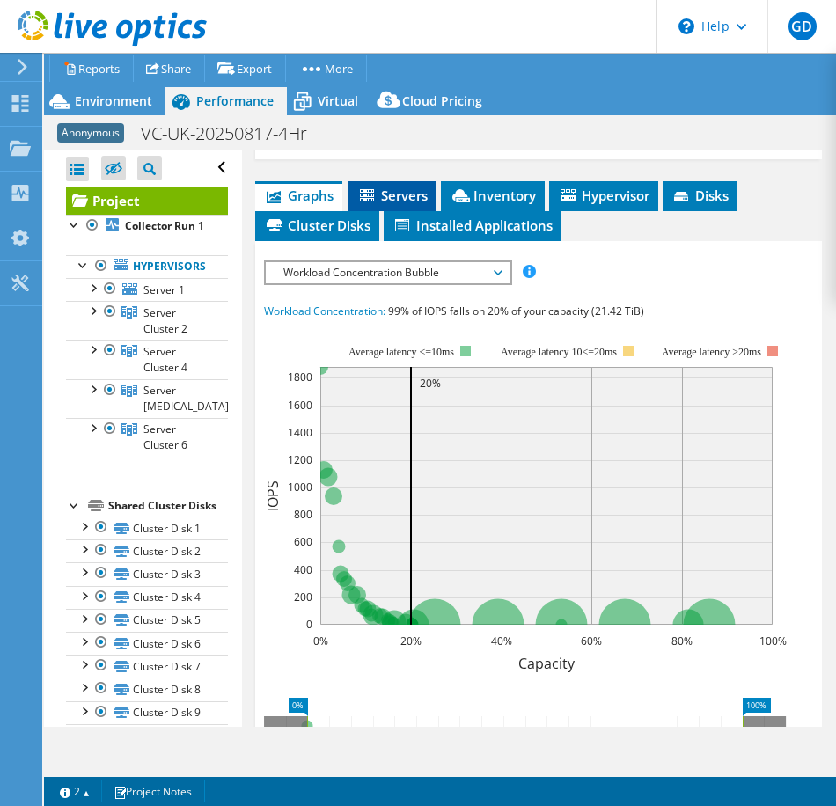
click at [407, 201] on span "Servers" at bounding box center [392, 196] width 70 height 18
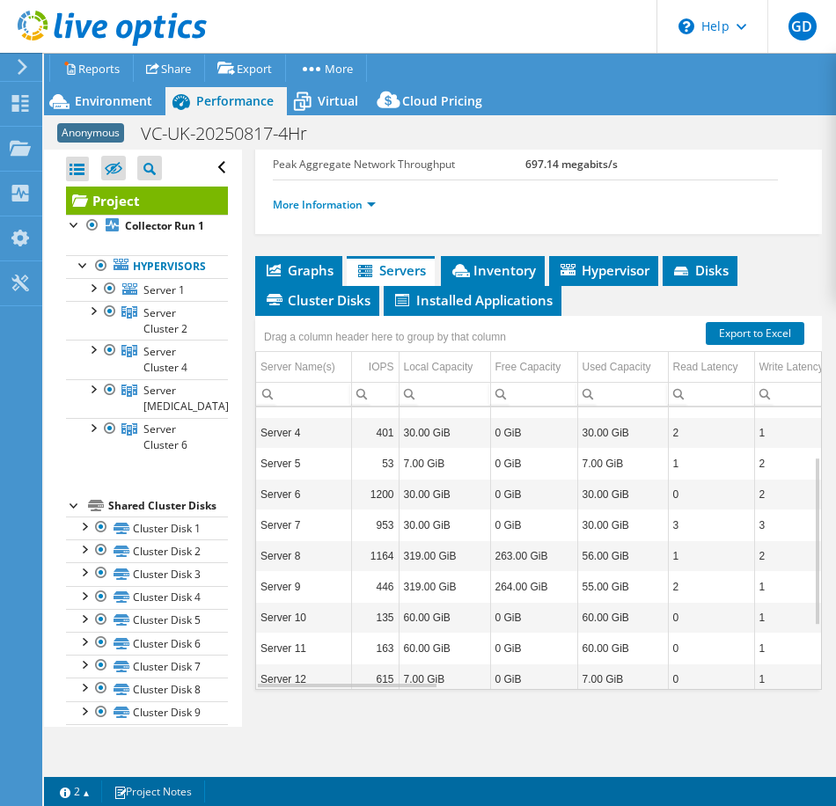
scroll to position [0, 0]
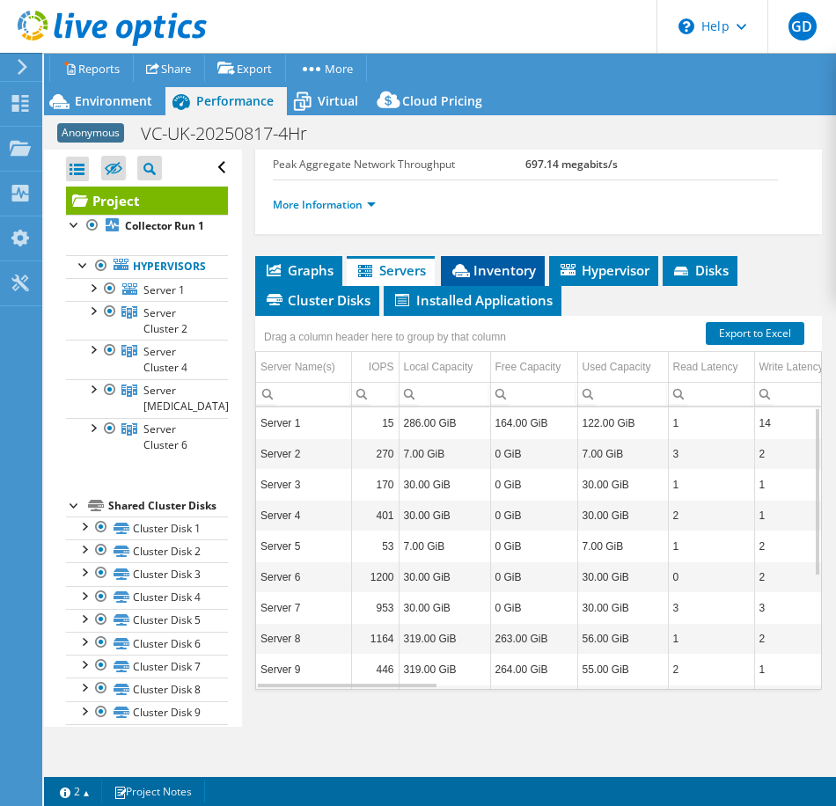
click at [483, 272] on span "Inventory" at bounding box center [493, 270] width 86 height 18
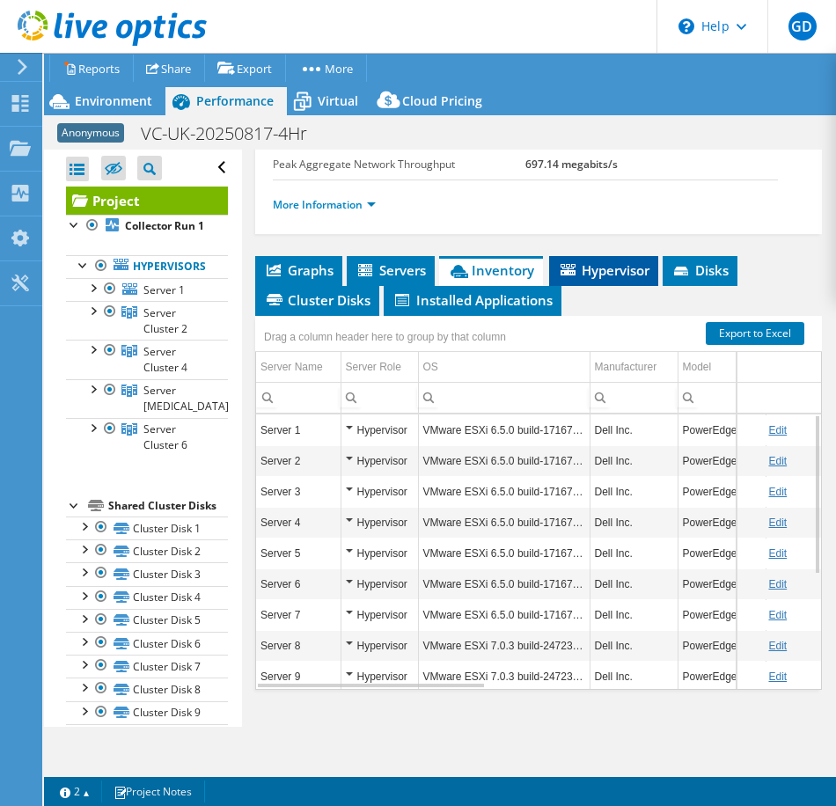
click at [607, 272] on span "Hypervisor" at bounding box center [604, 270] width 92 height 18
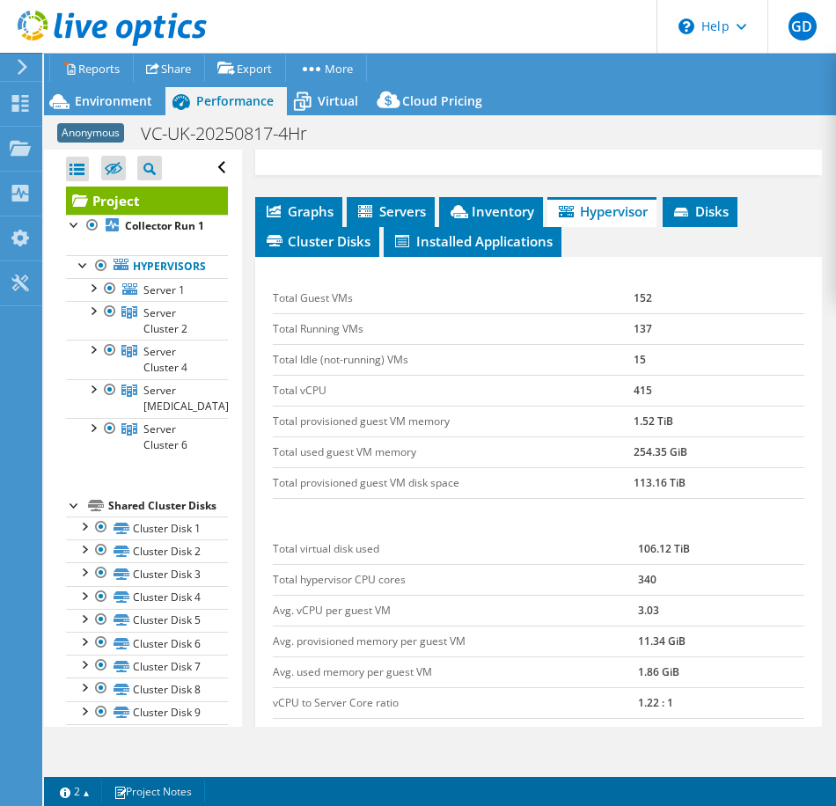
scroll to position [575, 0]
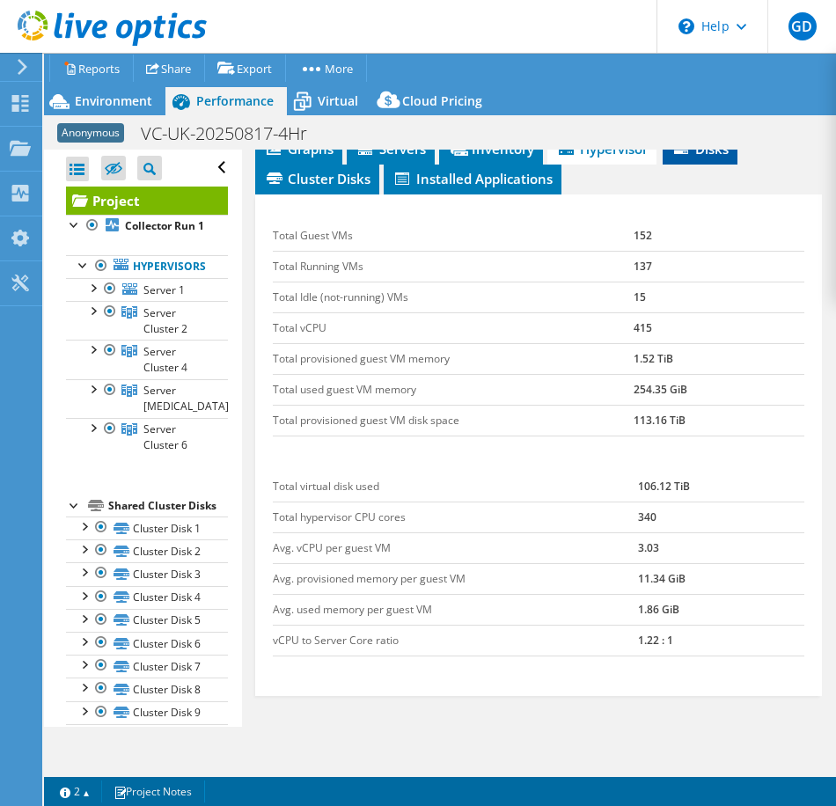
click at [709, 160] on li "Disks" at bounding box center [700, 150] width 75 height 30
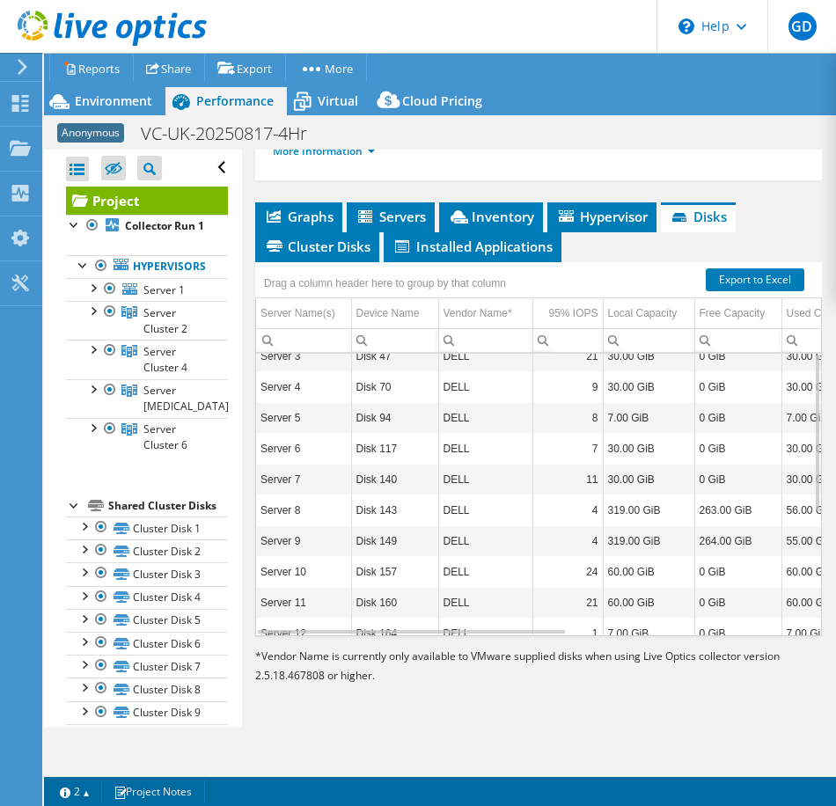
scroll to position [419, 0]
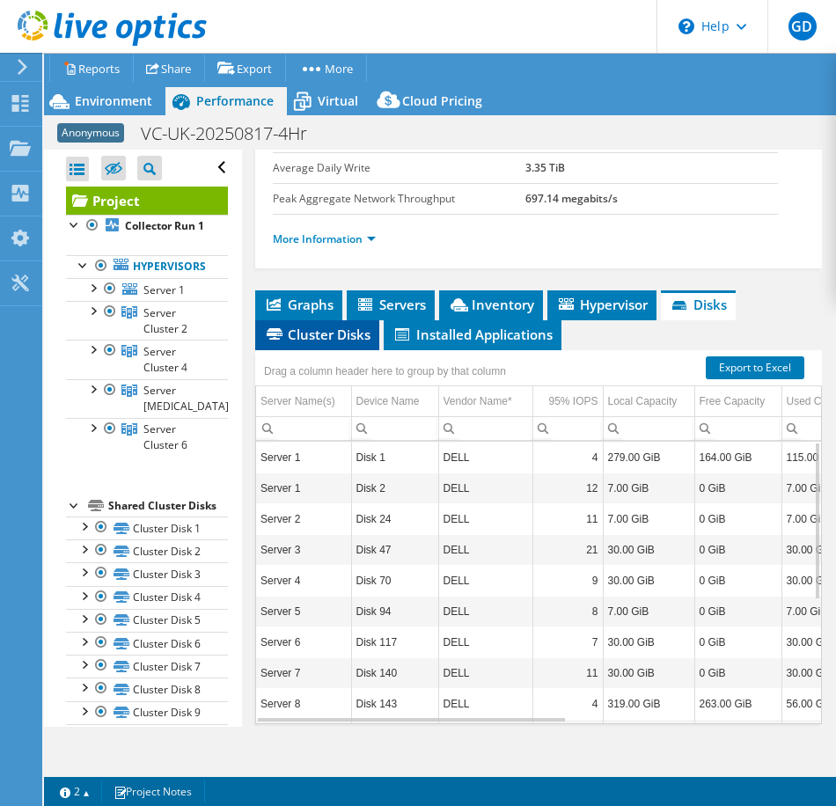
click at [331, 338] on span "Cluster Disks" at bounding box center [317, 335] width 107 height 18
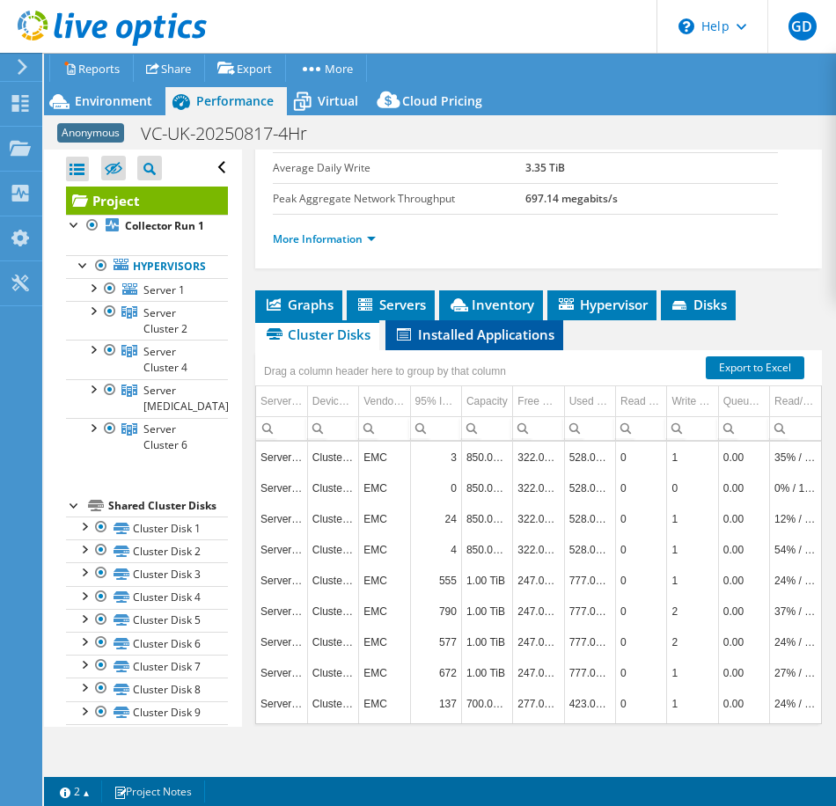
click at [515, 322] on li "Installed Applications" at bounding box center [475, 335] width 178 height 30
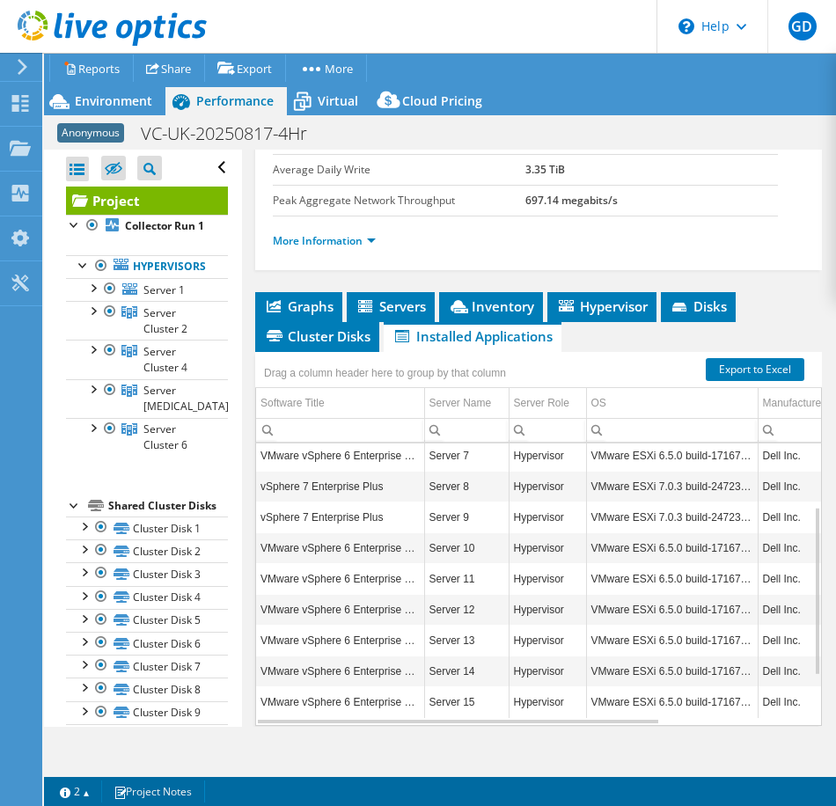
scroll to position [453, 0]
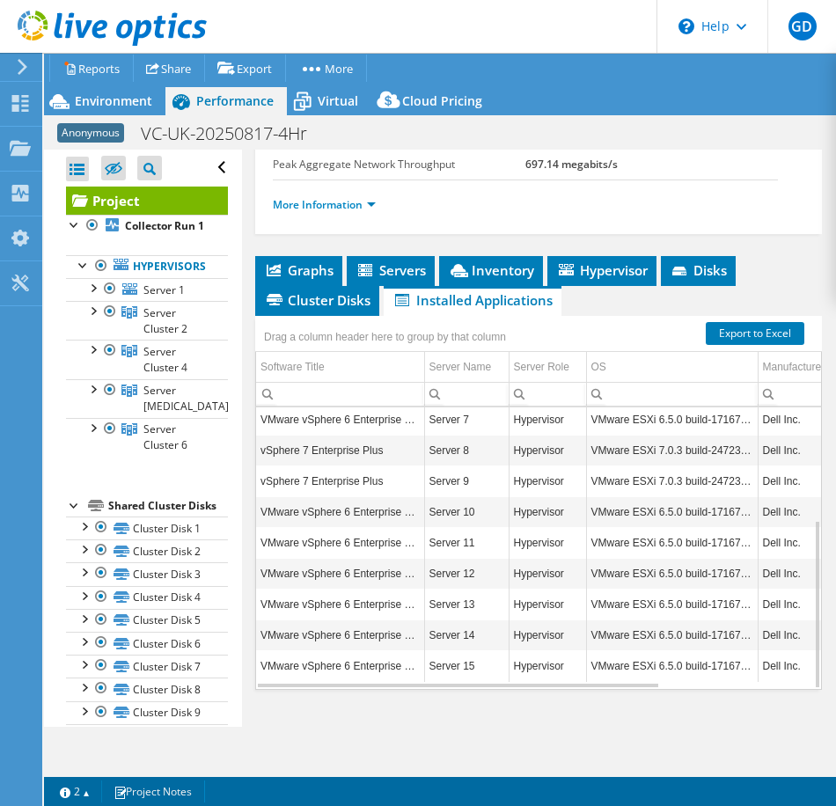
click at [211, 166] on div "Open All Close All Hide Excluded Nodes Project Tree Filter" at bounding box center [147, 168] width 162 height 37
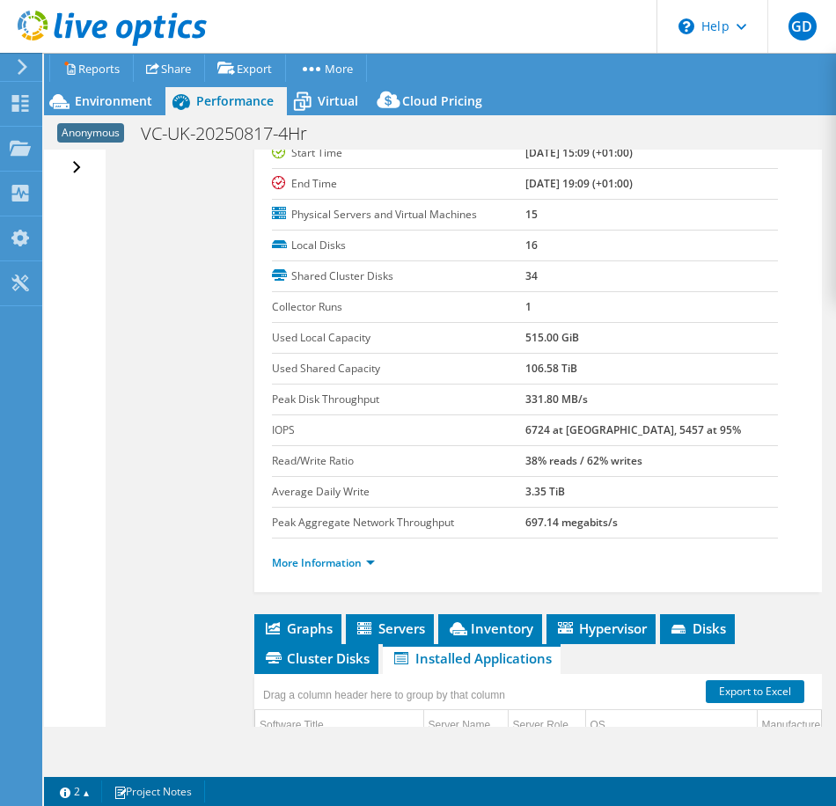
scroll to position [13, 0]
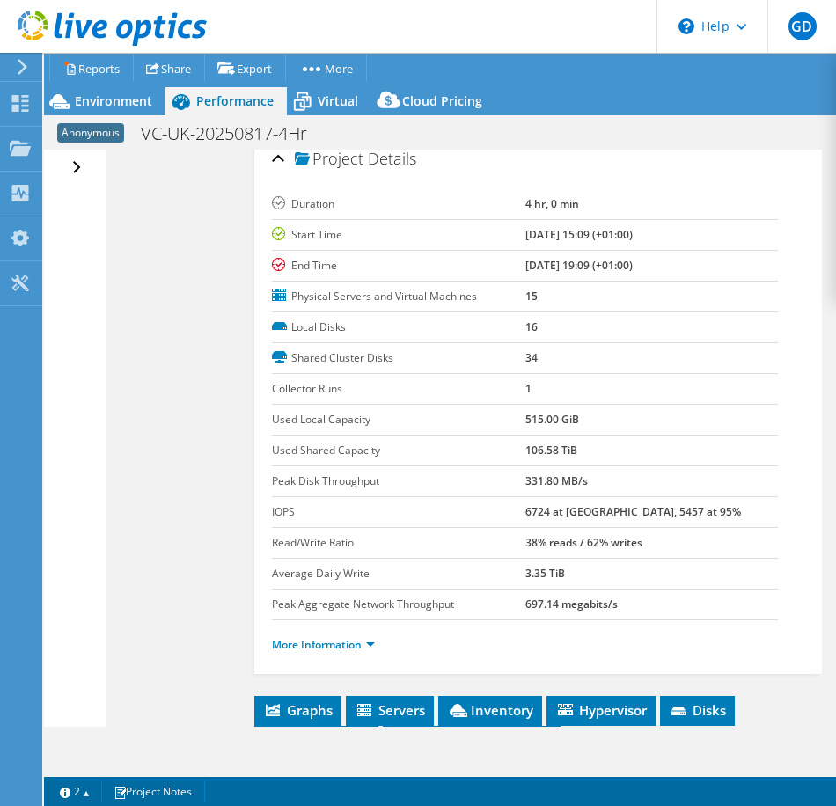
click at [81, 168] on div "Open All Close All Hide Excluded Nodes Project Tree Filter" at bounding box center [79, 168] width 26 height 37
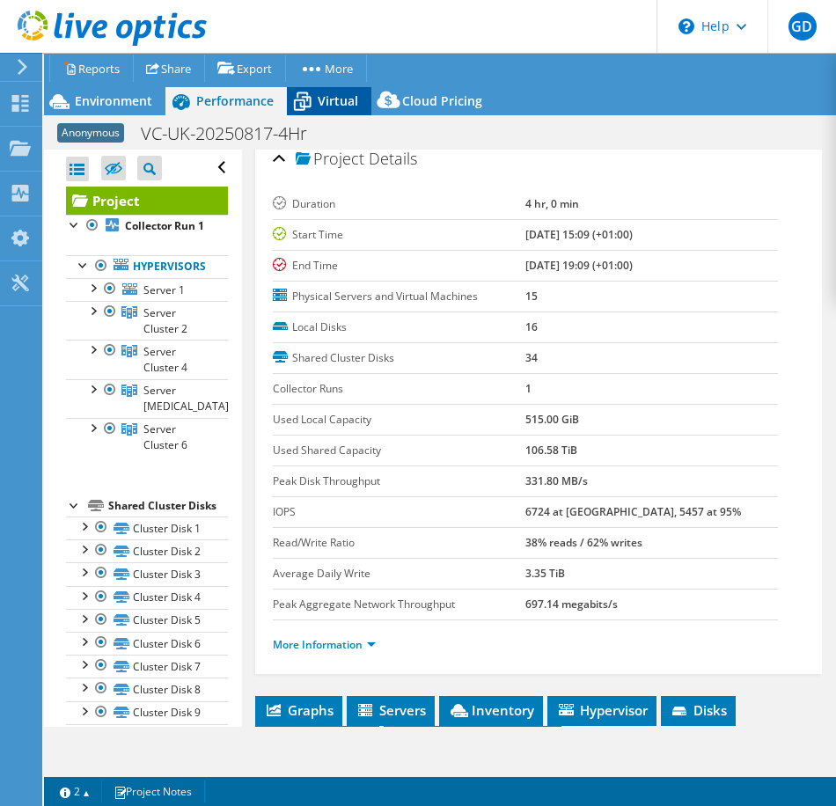
click at [326, 107] on span "Virtual" at bounding box center [338, 100] width 40 height 17
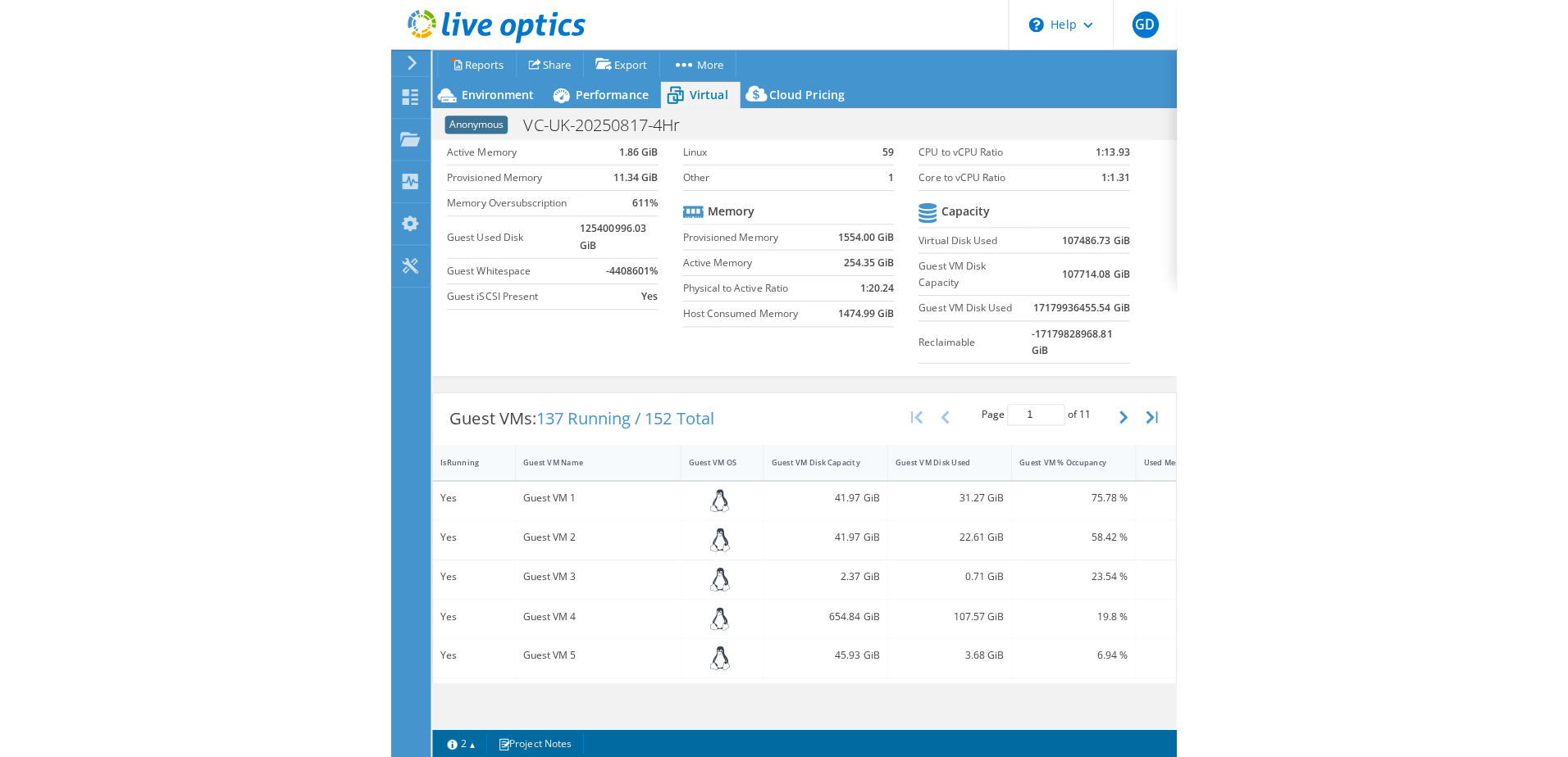
scroll to position [0, 0]
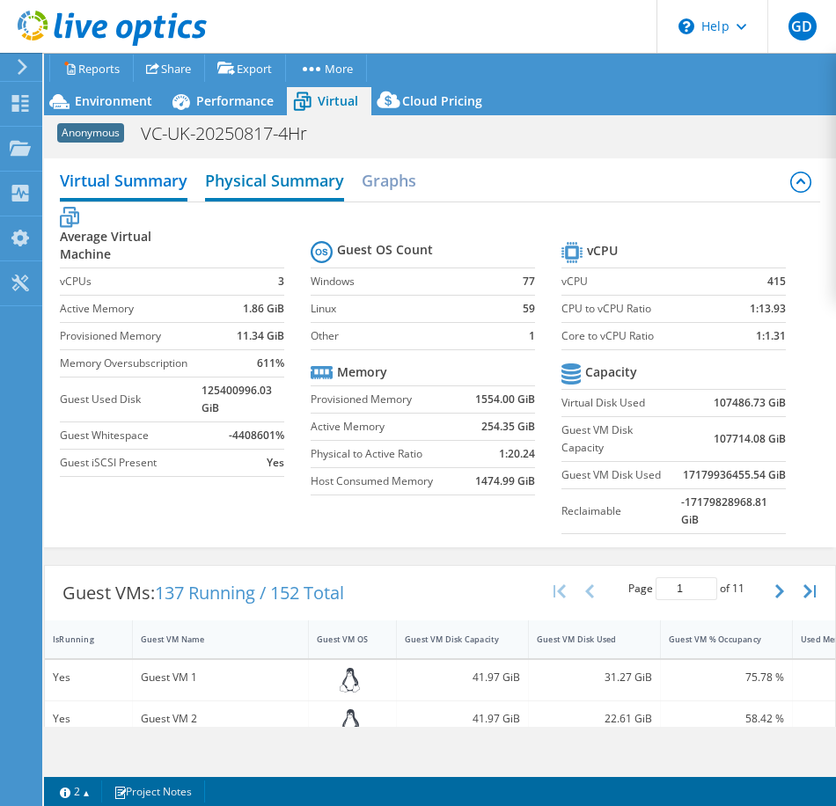
click at [287, 184] on h2 "Physical Summary" at bounding box center [274, 182] width 139 height 39
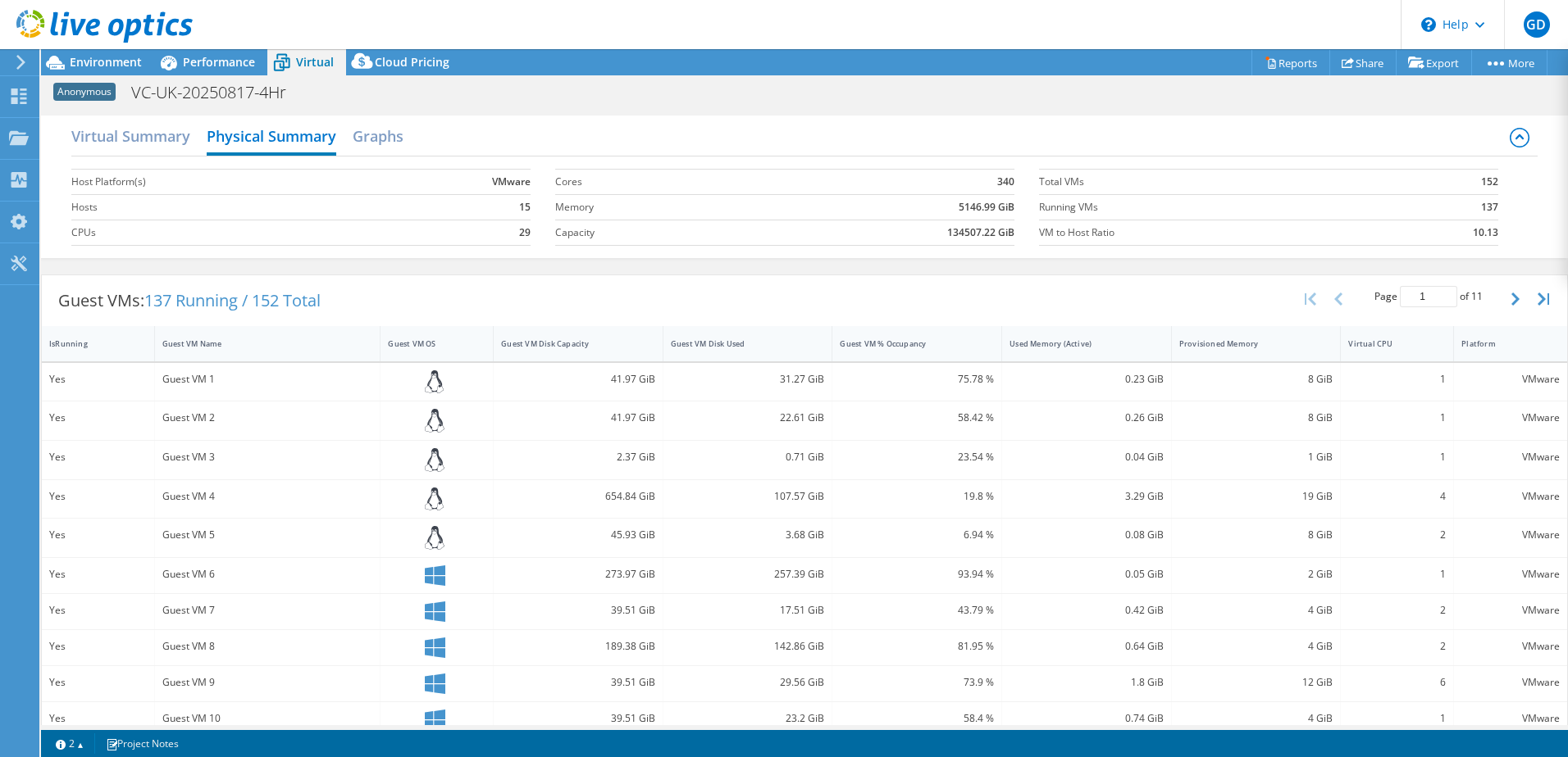
drag, startPoint x: 1290, startPoint y: 105, endPoint x: 1380, endPoint y: 79, distance: 93.7
click at [1290, 105] on div "Anonymous VC-UK-20250817-4Hr Print" at bounding box center [804, 92] width 1527 height 31
drag, startPoint x: 1043, startPoint y: 94, endPoint x: 1111, endPoint y: 105, distance: 68.9
click at [1039, 92] on div "Anonymous VC-UK-20250817-4Hr Print" at bounding box center [804, 92] width 1527 height 31
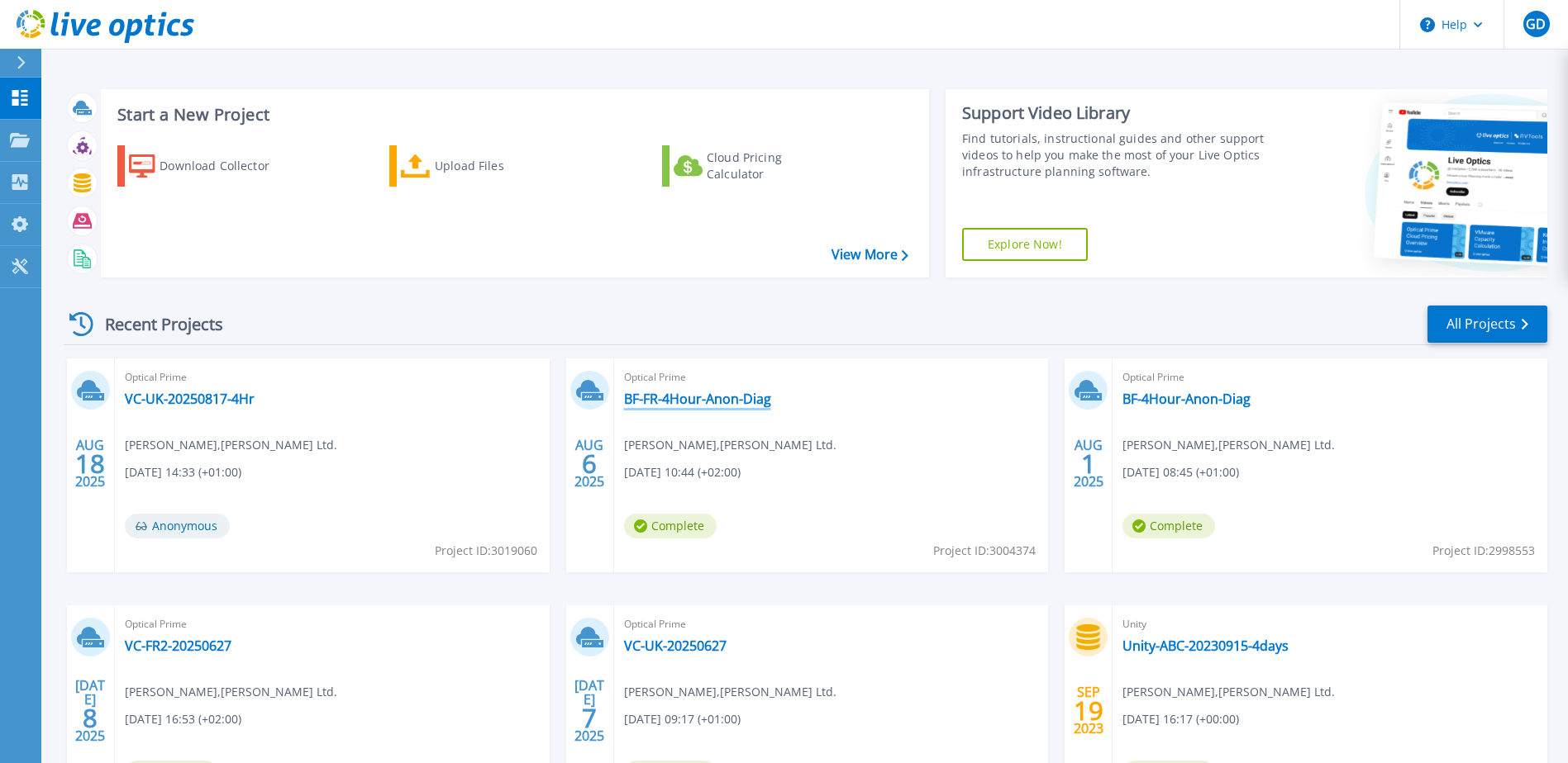
click at [680, 399] on link "BF-FR-4Hour-Anon-Diag" at bounding box center [698, 399] width 147 height 17
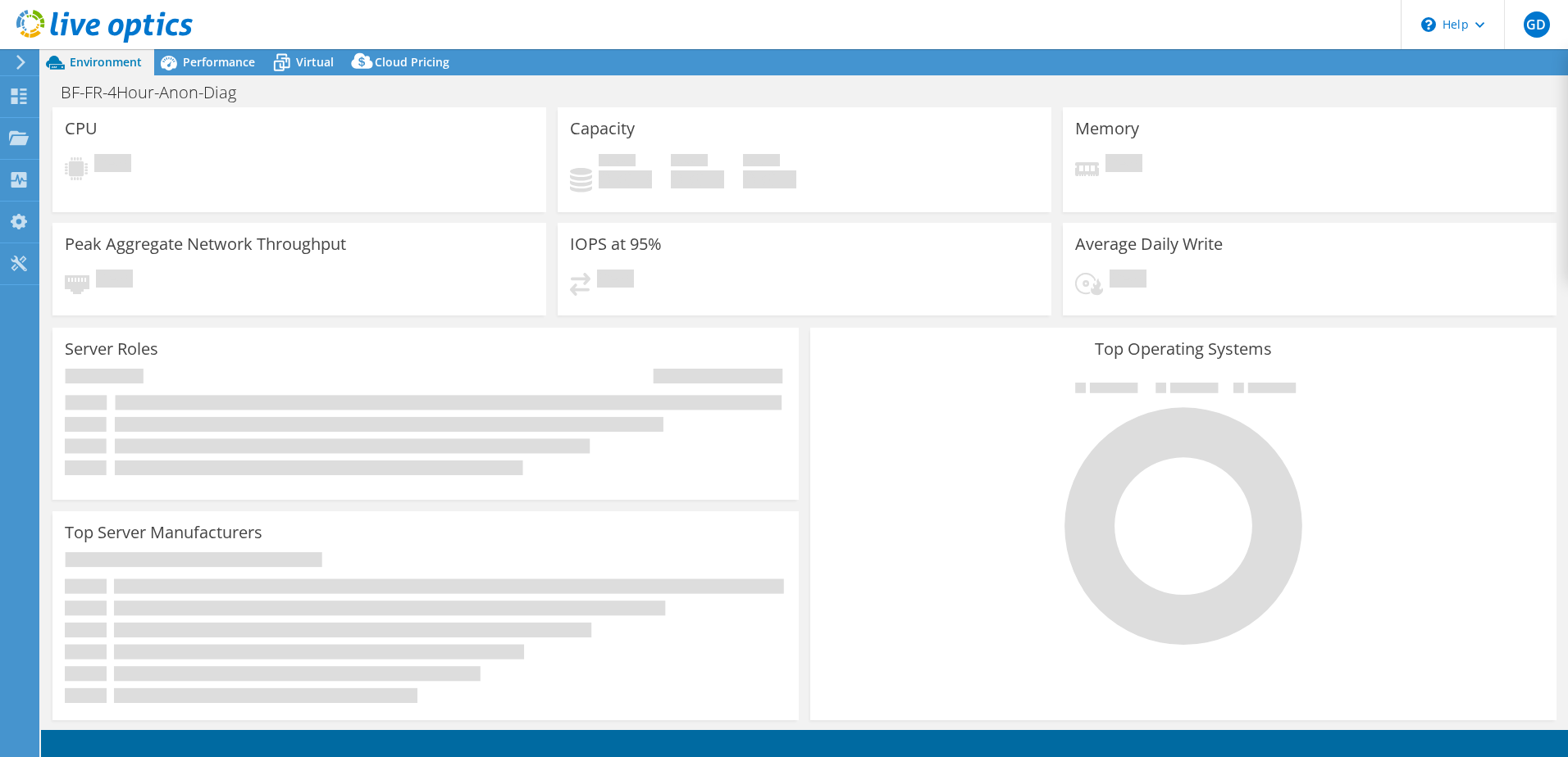
select select "USD"
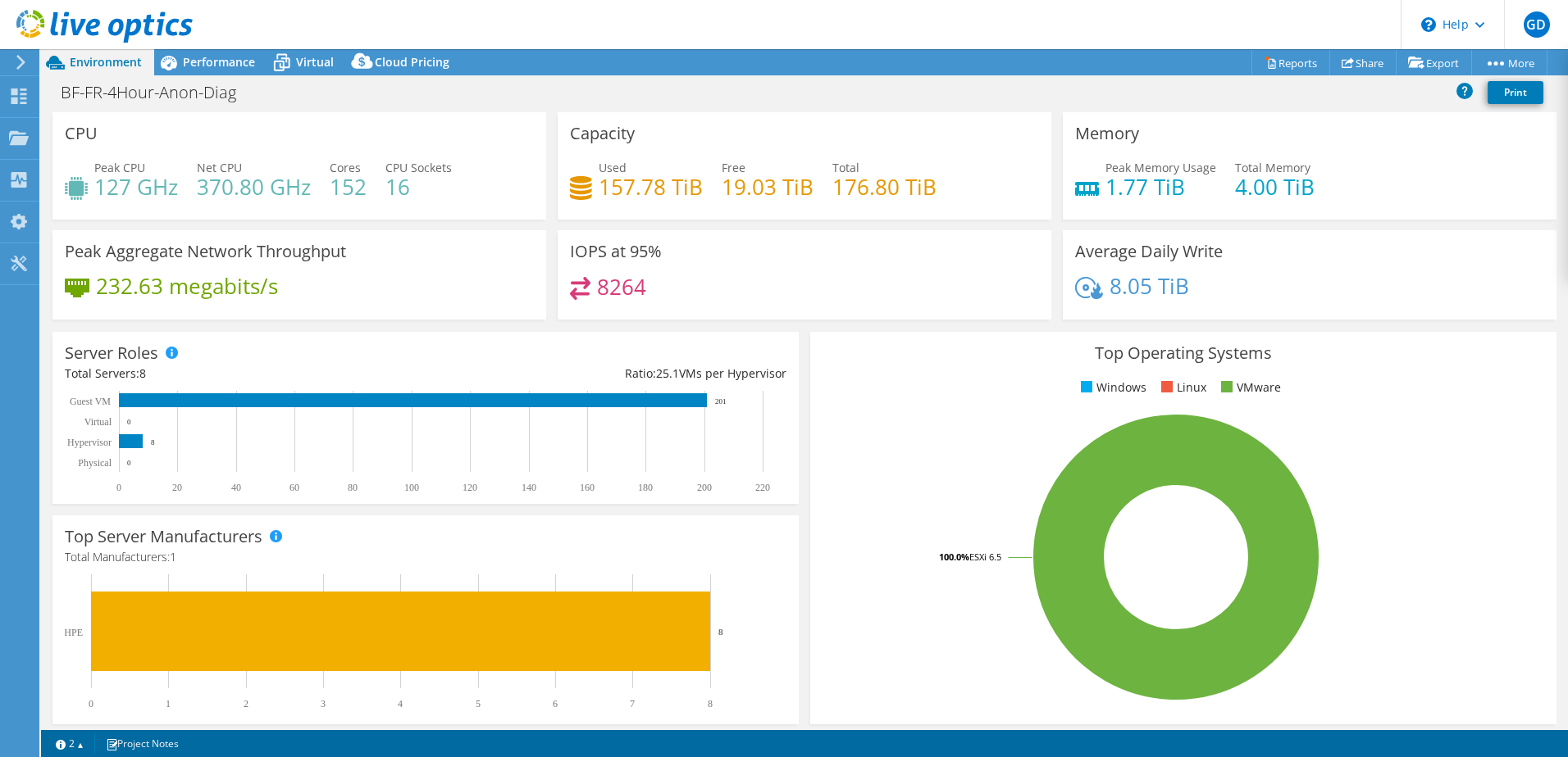
click at [517, 97] on div "BF-FR-4Hour-Anon-Diag Print" at bounding box center [804, 92] width 1527 height 31
click at [553, 95] on div "BF-FR-4Hour-Anon-Diag Print" at bounding box center [804, 92] width 1527 height 31
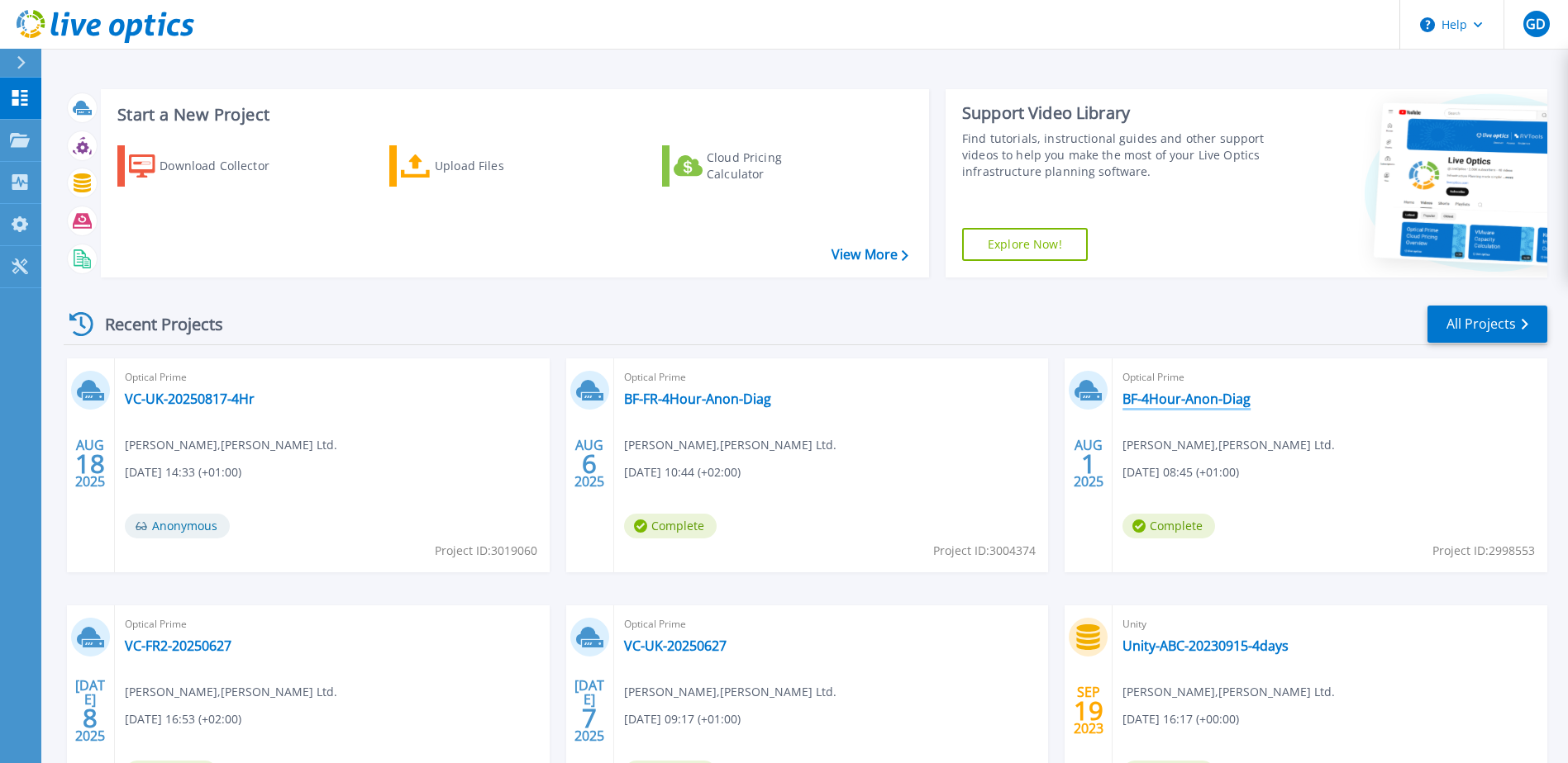
click at [1195, 401] on link "BF-4Hour-Anon-Diag" at bounding box center [1186, 399] width 128 height 17
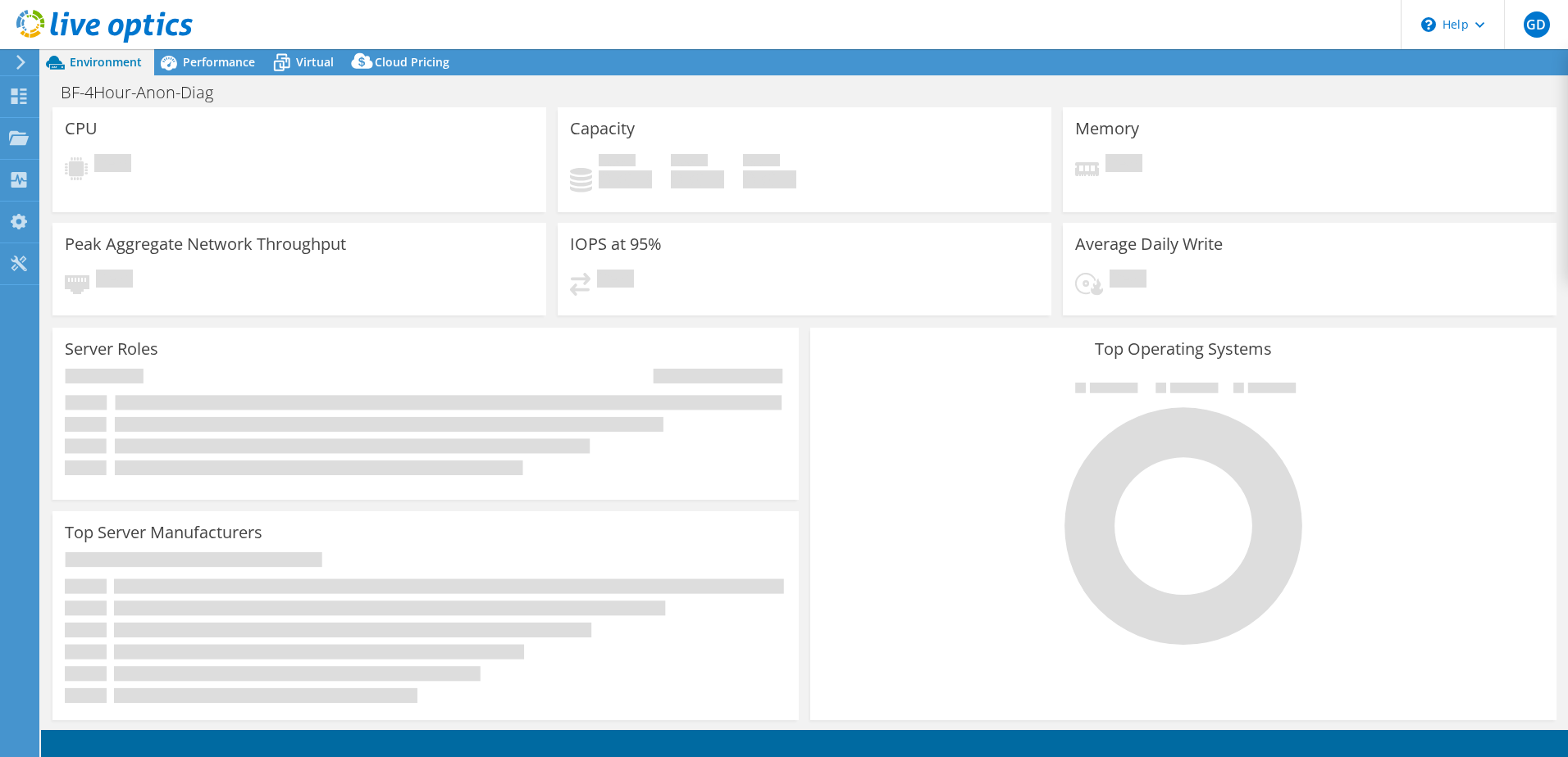
select select "USD"
select select "USEast"
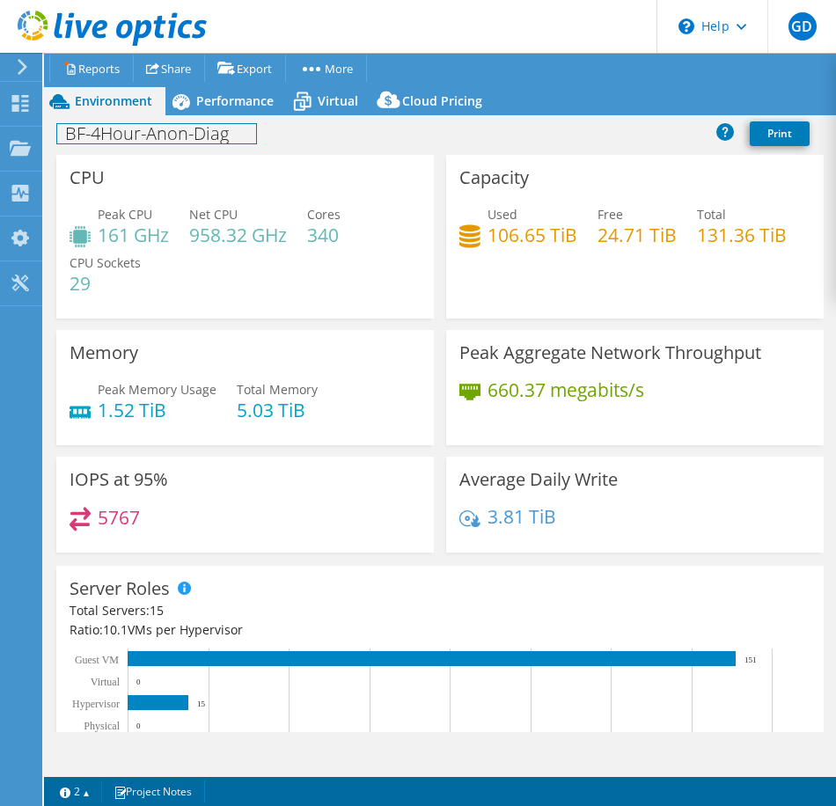
click at [107, 139] on h1 "BF-4Hour-Anon-Diag" at bounding box center [156, 133] width 199 height 19
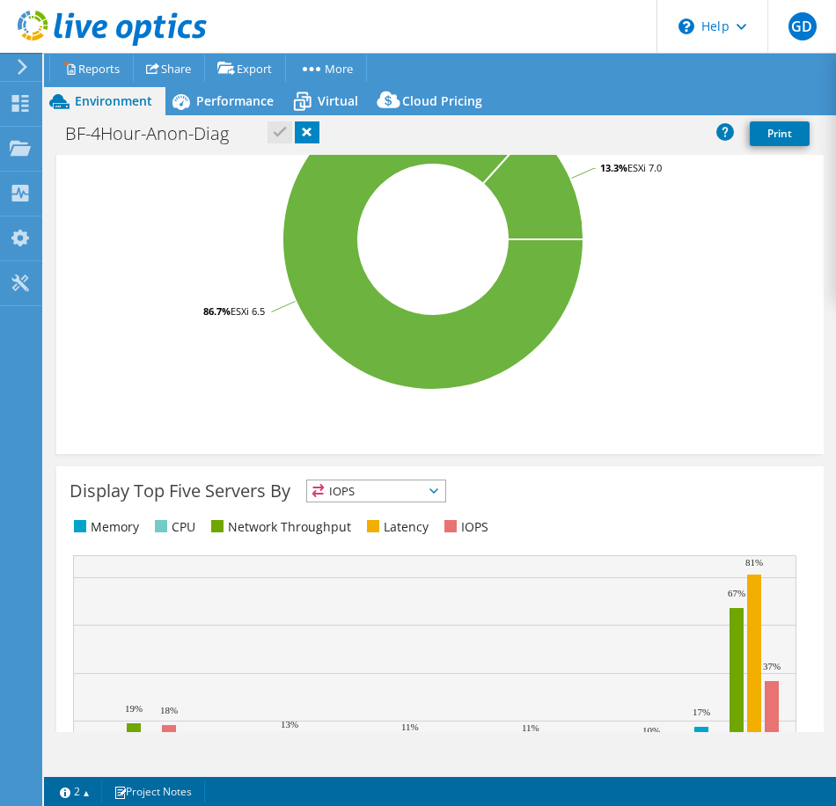
scroll to position [1151, 0]
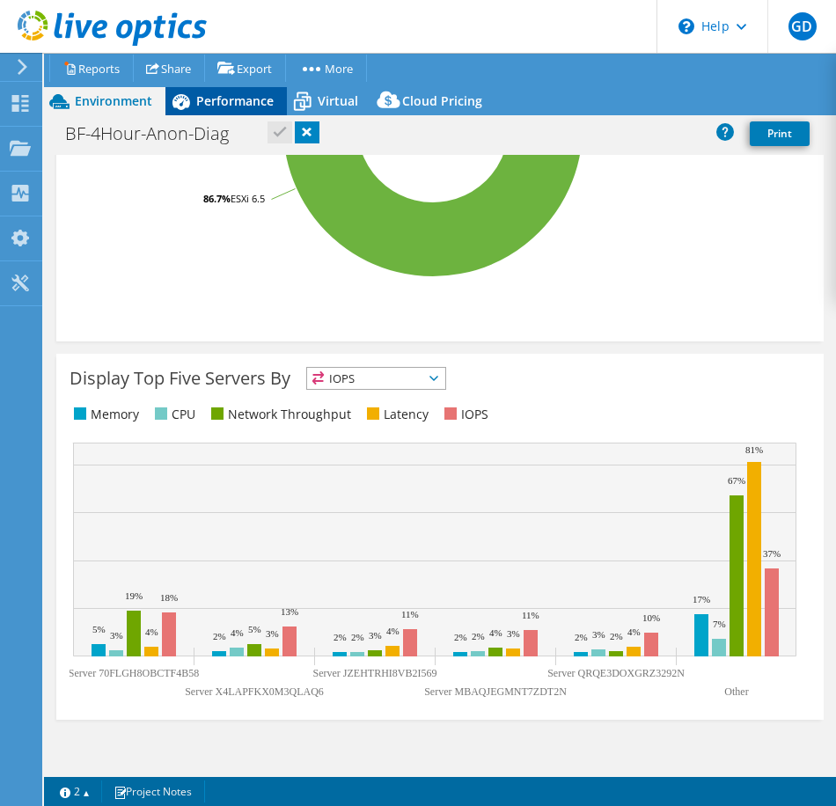
click at [221, 96] on span "Performance" at bounding box center [234, 100] width 77 height 17
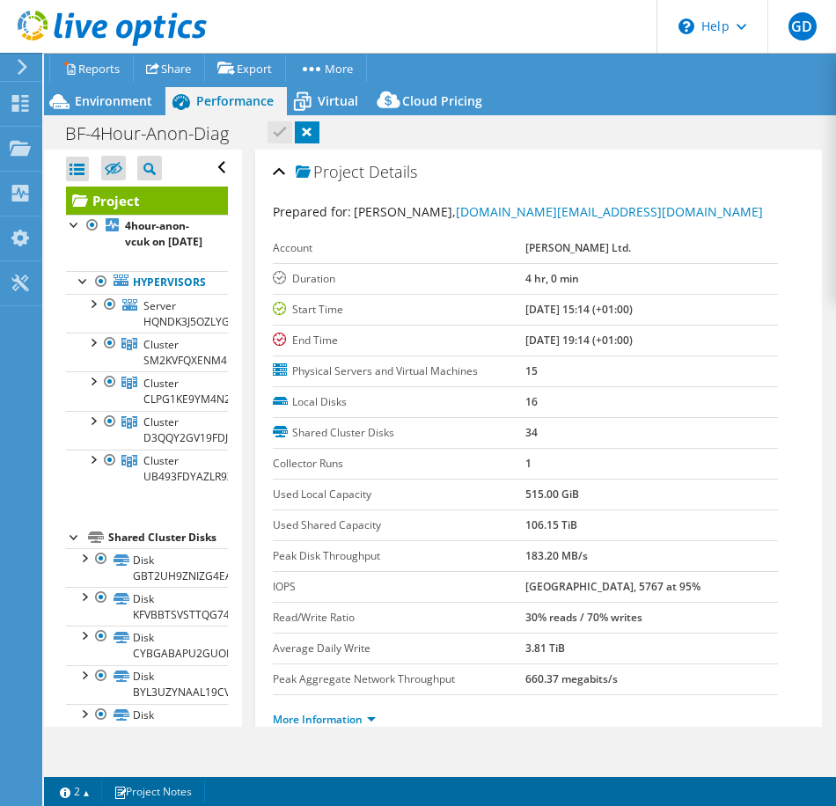
scroll to position [0, 0]
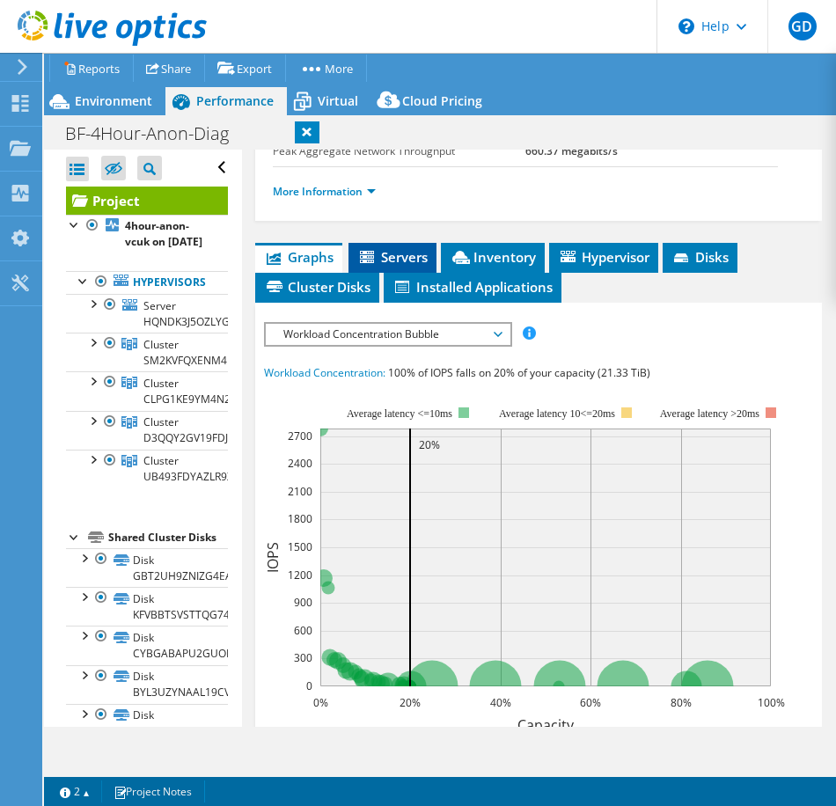
click at [390, 263] on span "Servers" at bounding box center [392, 257] width 70 height 18
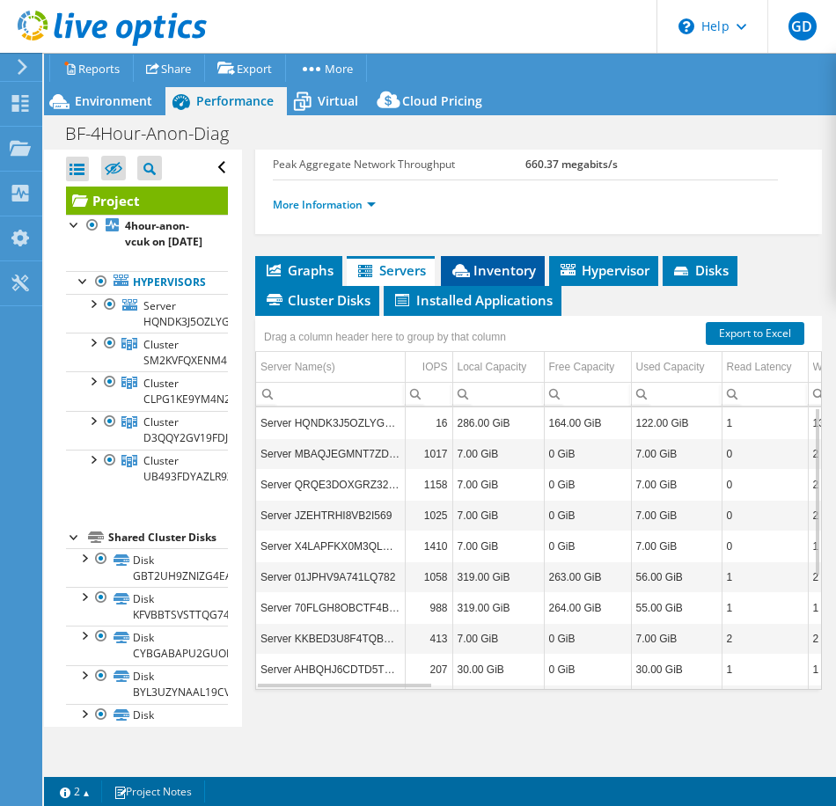
click at [486, 269] on span "Inventory" at bounding box center [493, 270] width 86 height 18
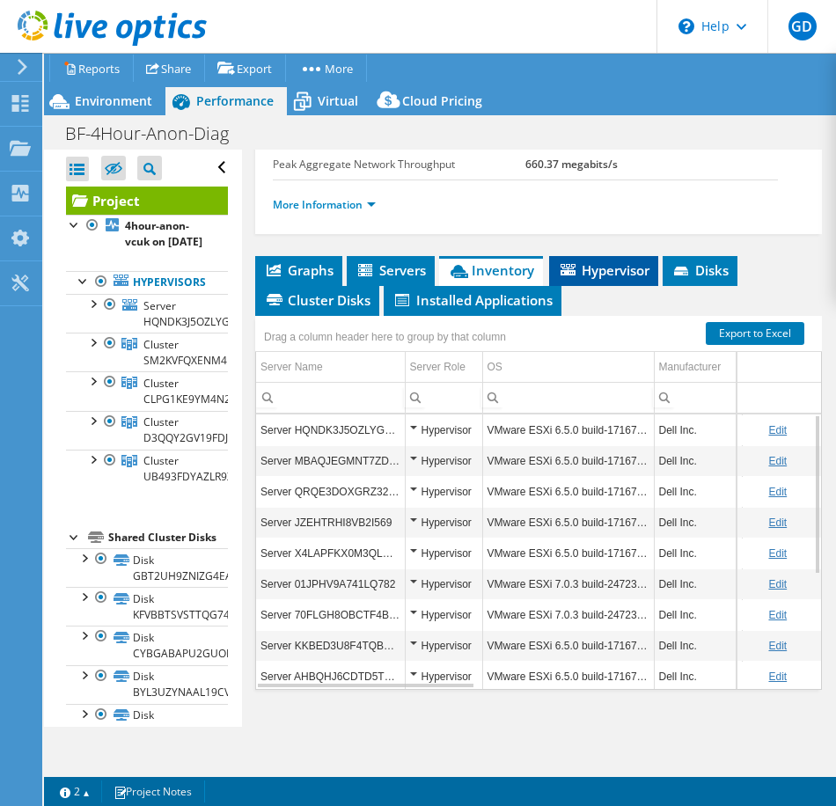
click at [593, 270] on span "Hypervisor" at bounding box center [604, 270] width 92 height 18
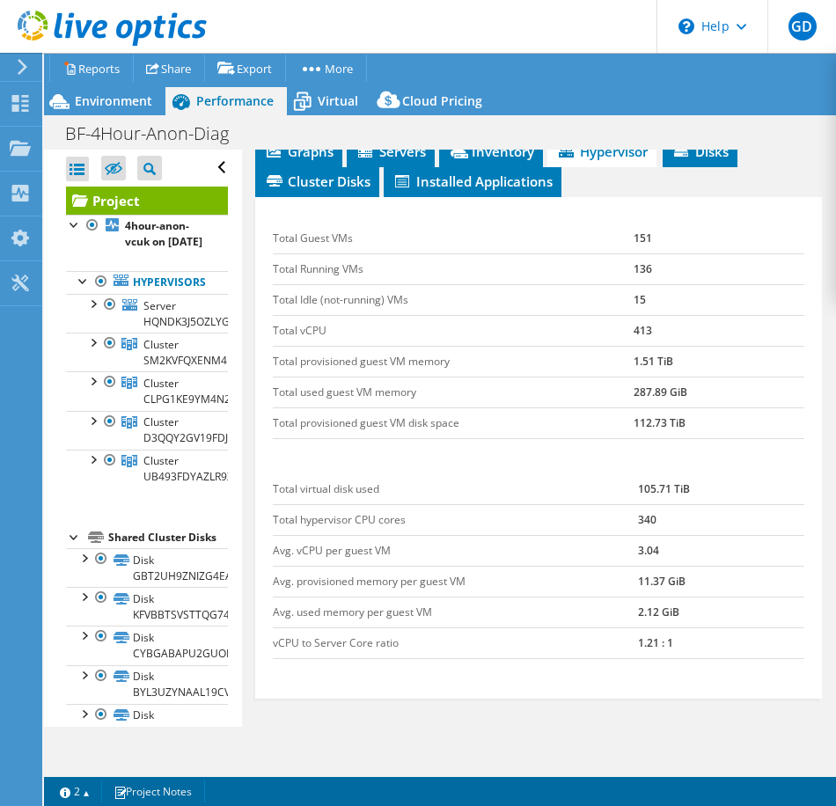
scroll to position [636, 0]
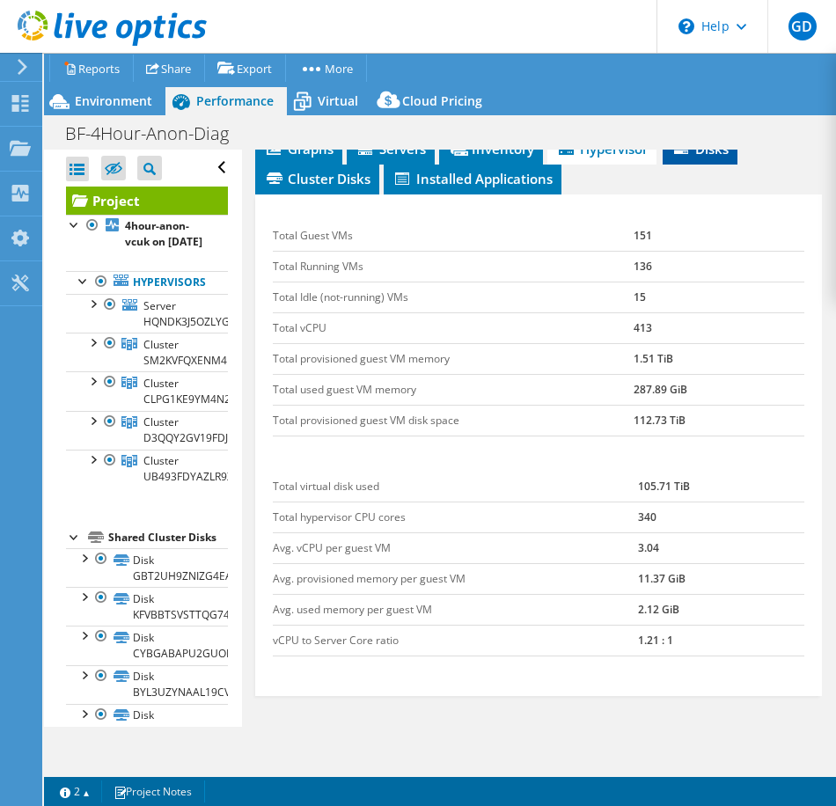
click at [696, 161] on li "Disks" at bounding box center [700, 150] width 75 height 30
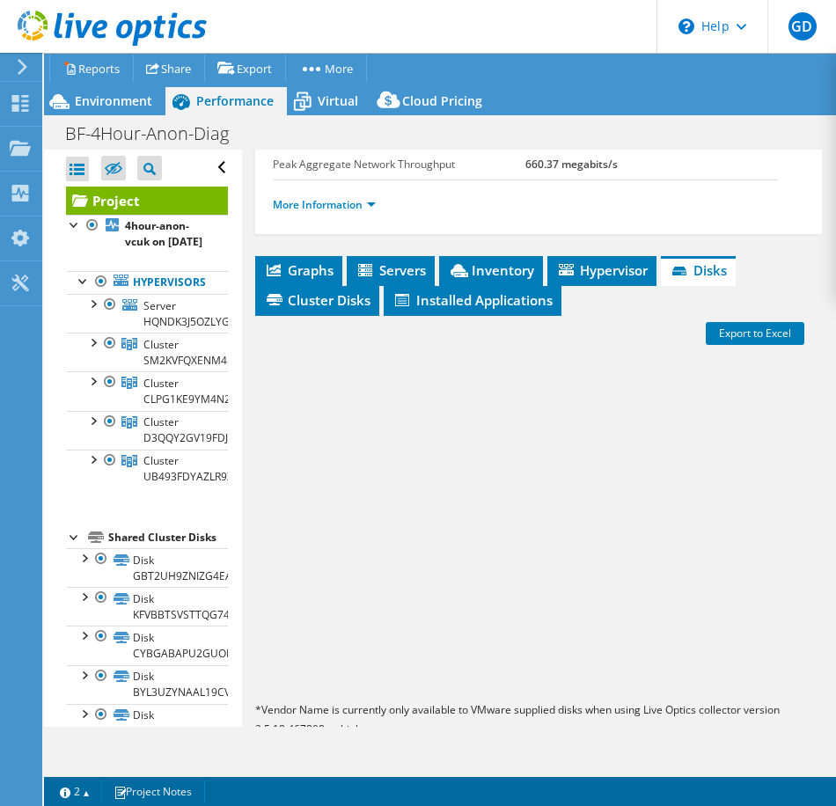
scroll to position [569, 0]
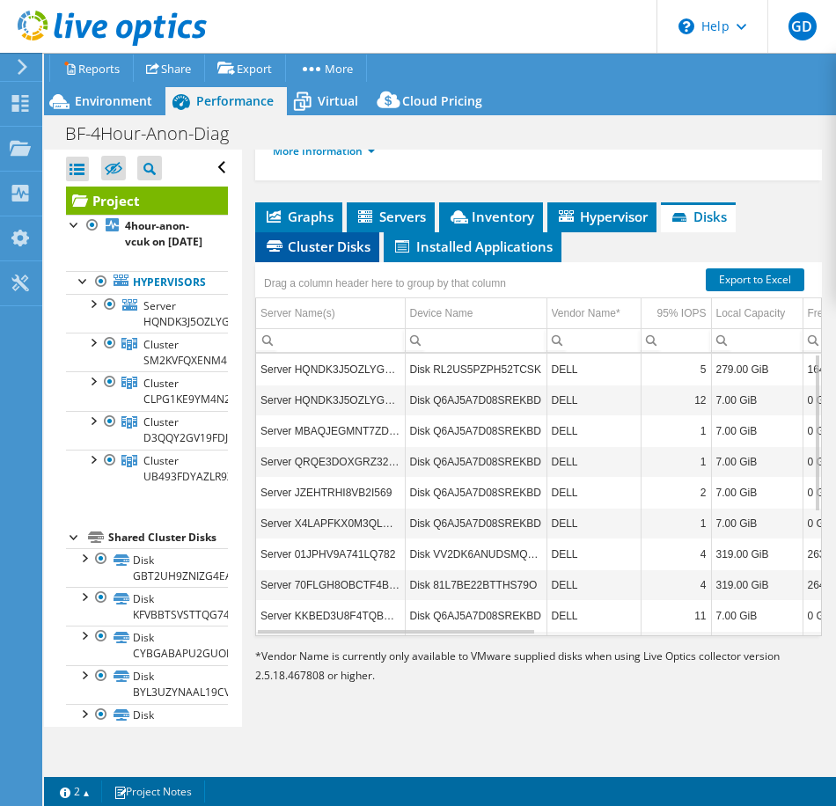
click at [307, 244] on span "Cluster Disks" at bounding box center [317, 247] width 107 height 18
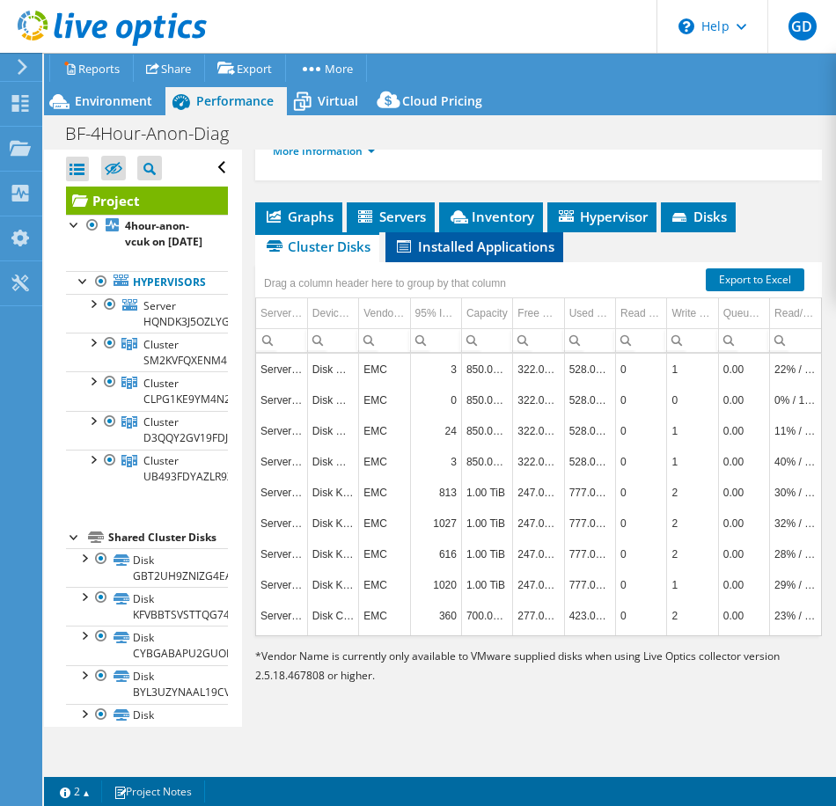
click at [487, 245] on span "Installed Applications" at bounding box center [474, 247] width 160 height 18
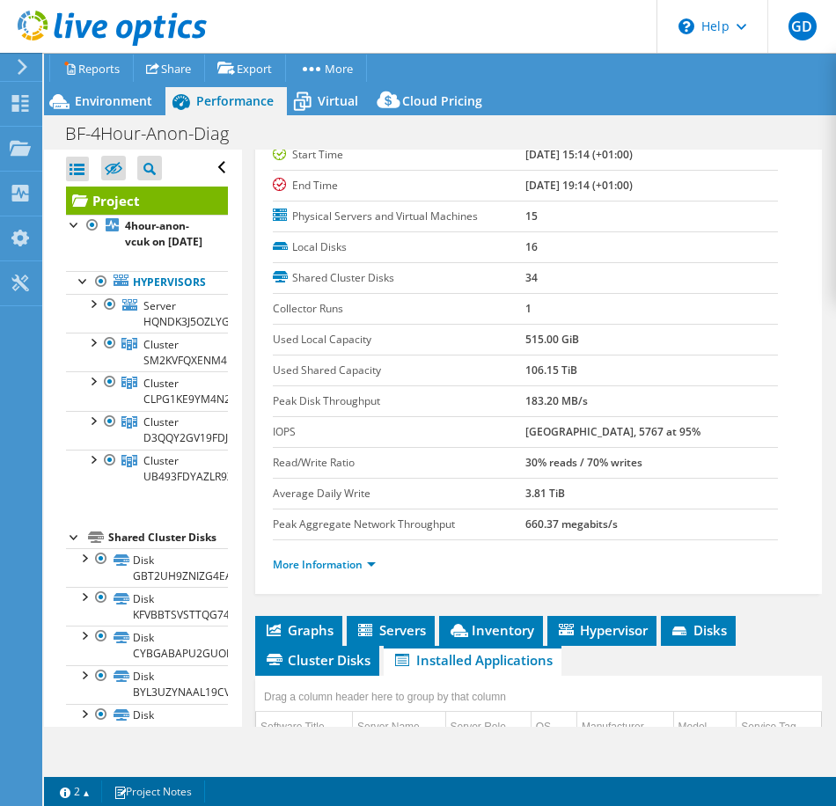
scroll to position [0, 0]
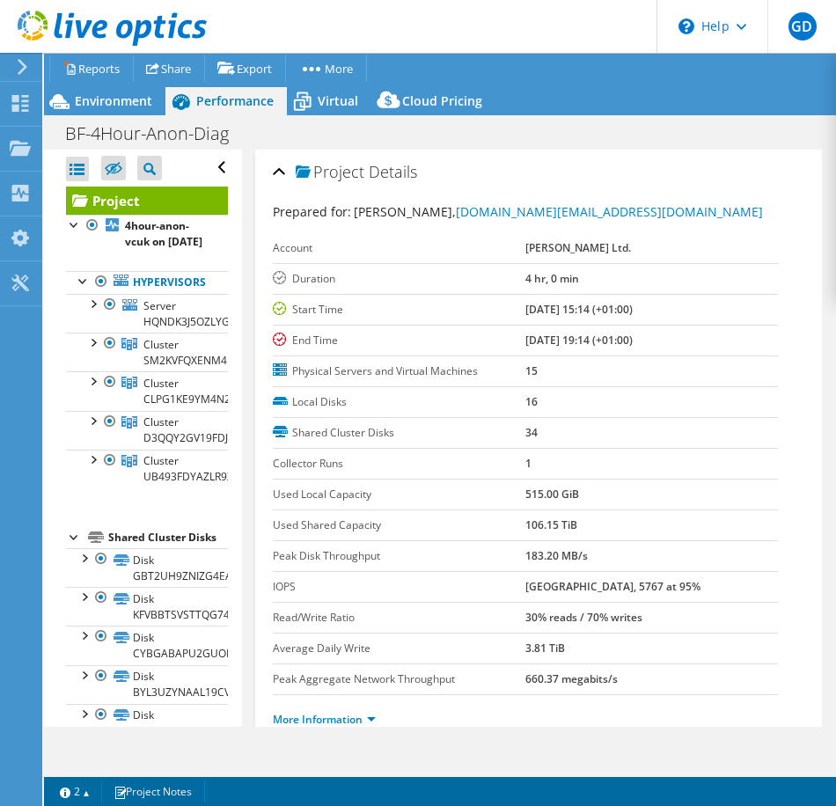
click at [604, 148] on div "BF-4Hour-Anon-Diag Print" at bounding box center [440, 133] width 792 height 33
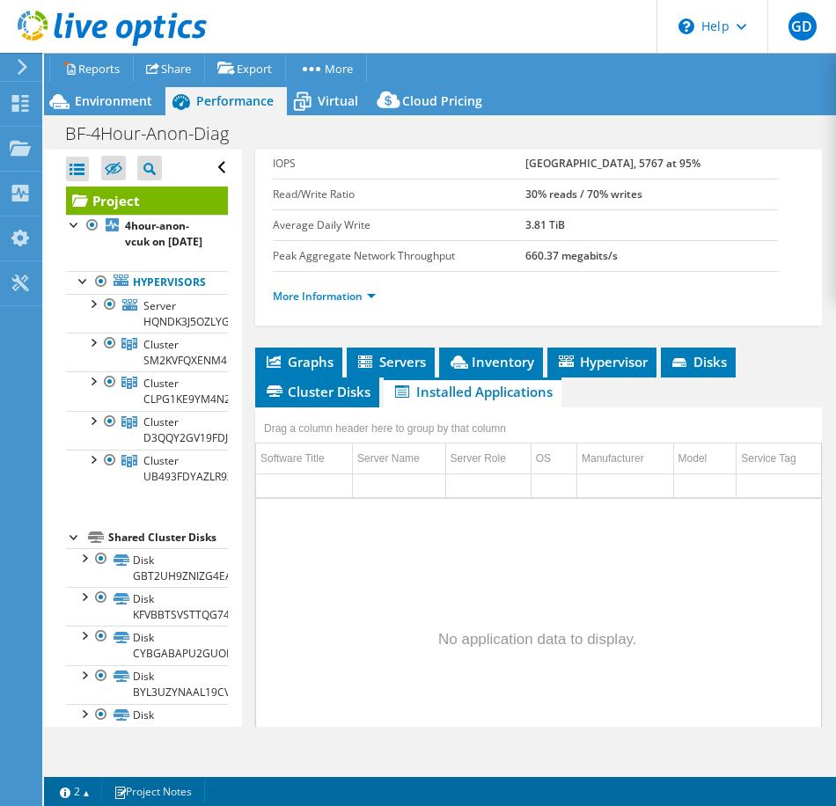
scroll to position [440, 0]
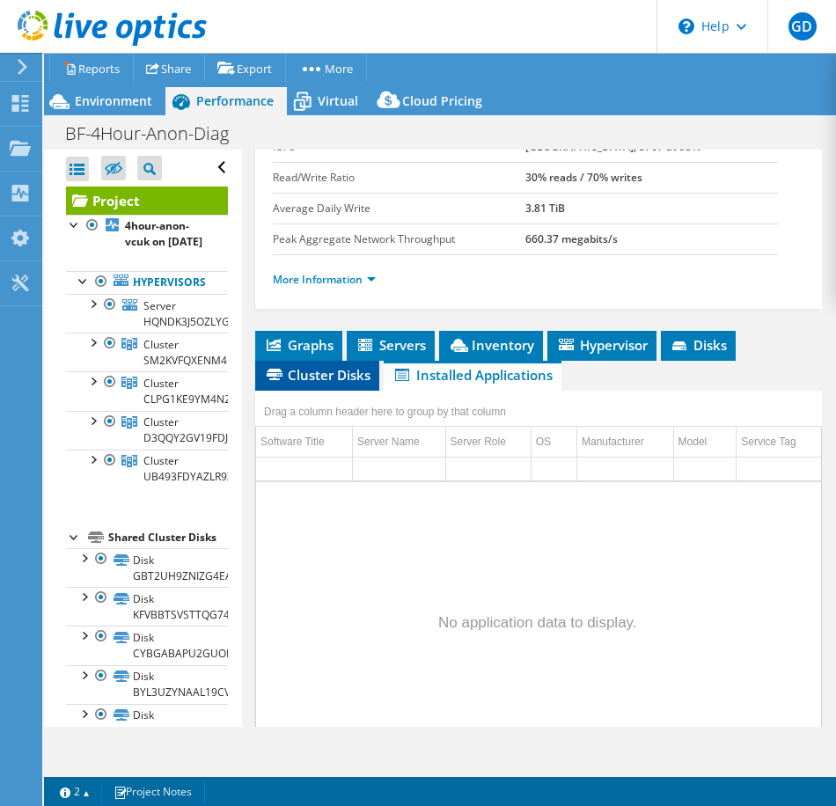
click at [327, 379] on span "Cluster Disks" at bounding box center [317, 375] width 107 height 18
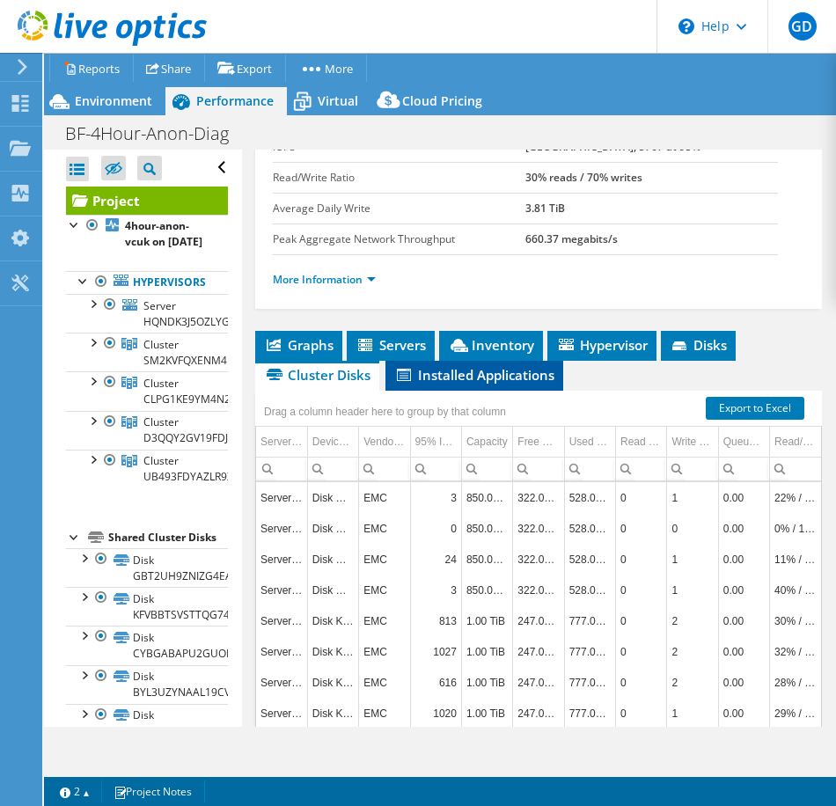
click at [495, 376] on span "Installed Applications" at bounding box center [474, 375] width 160 height 18
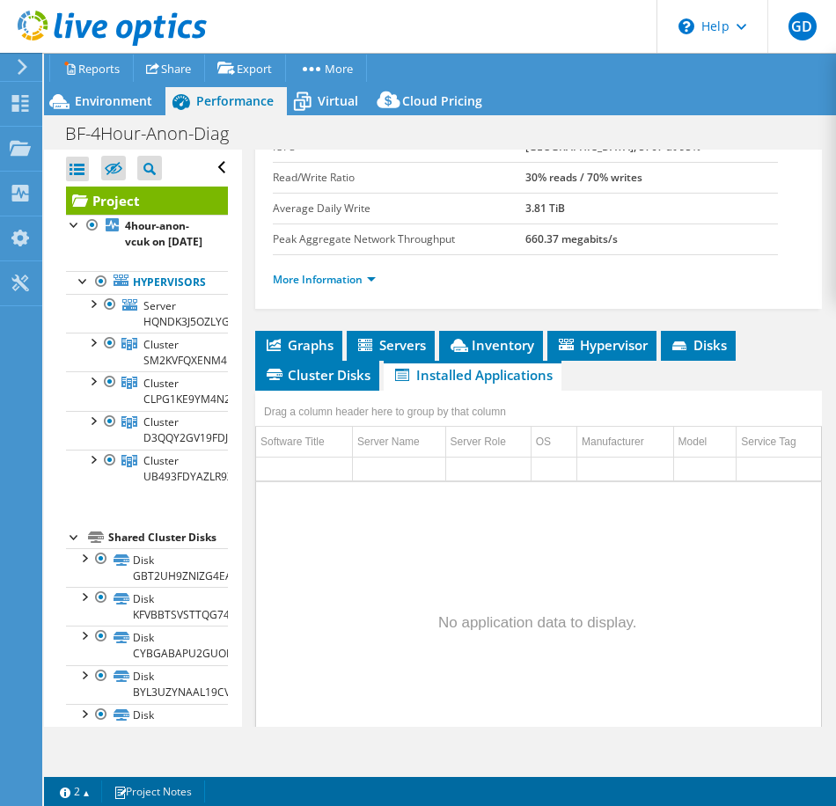
click at [211, 168] on div "Open All Close All Hide Excluded Nodes Project Tree Filter" at bounding box center [147, 168] width 162 height 37
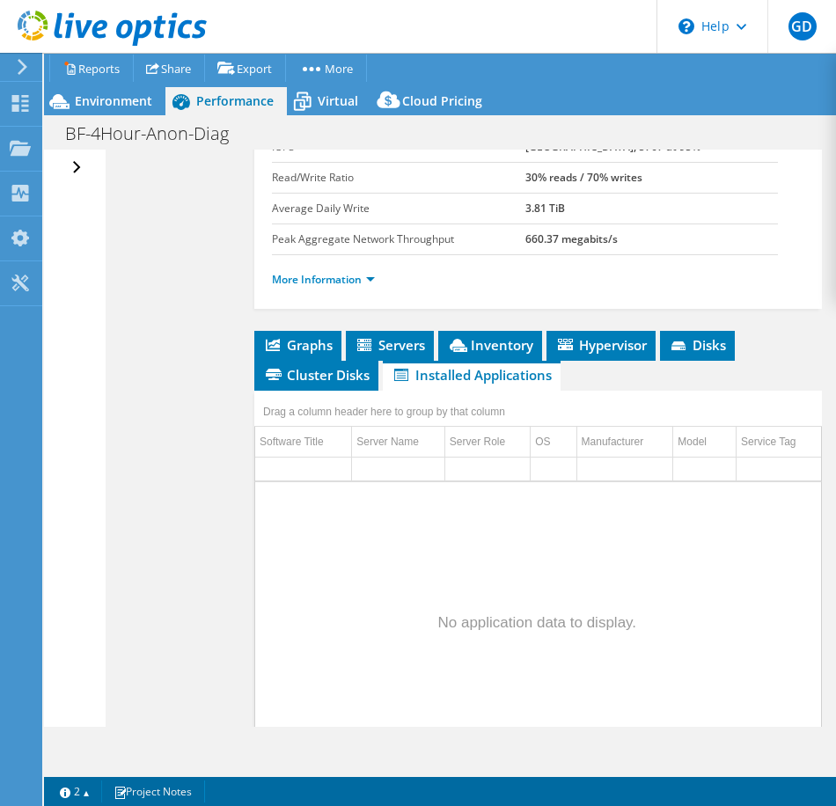
click at [73, 168] on div "Open All Close All Hide Excluded Nodes Project Tree Filter" at bounding box center [79, 168] width 26 height 37
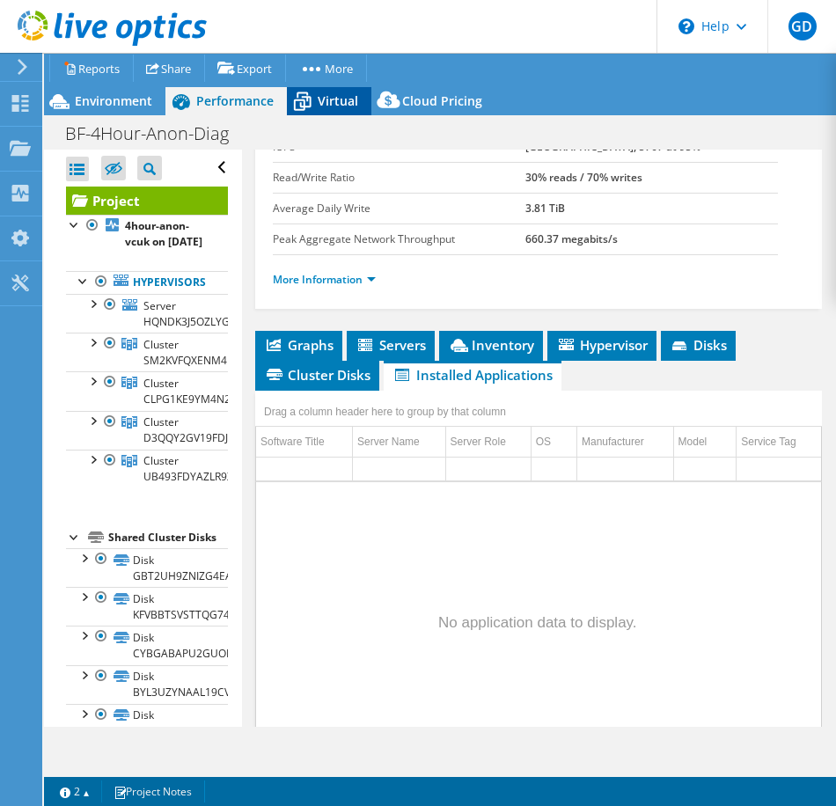
click at [320, 105] on span "Virtual" at bounding box center [338, 100] width 40 height 17
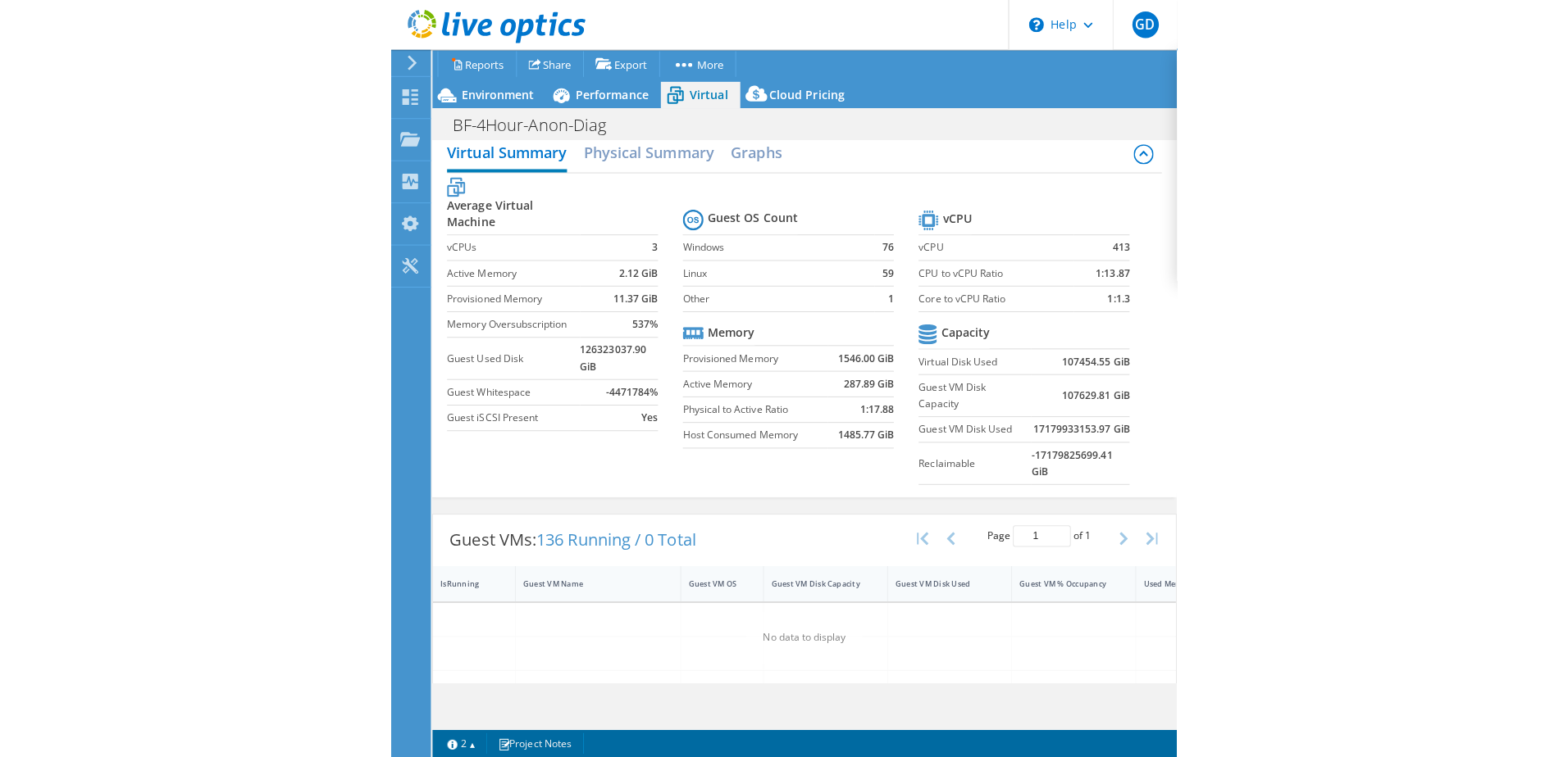
scroll to position [0, 0]
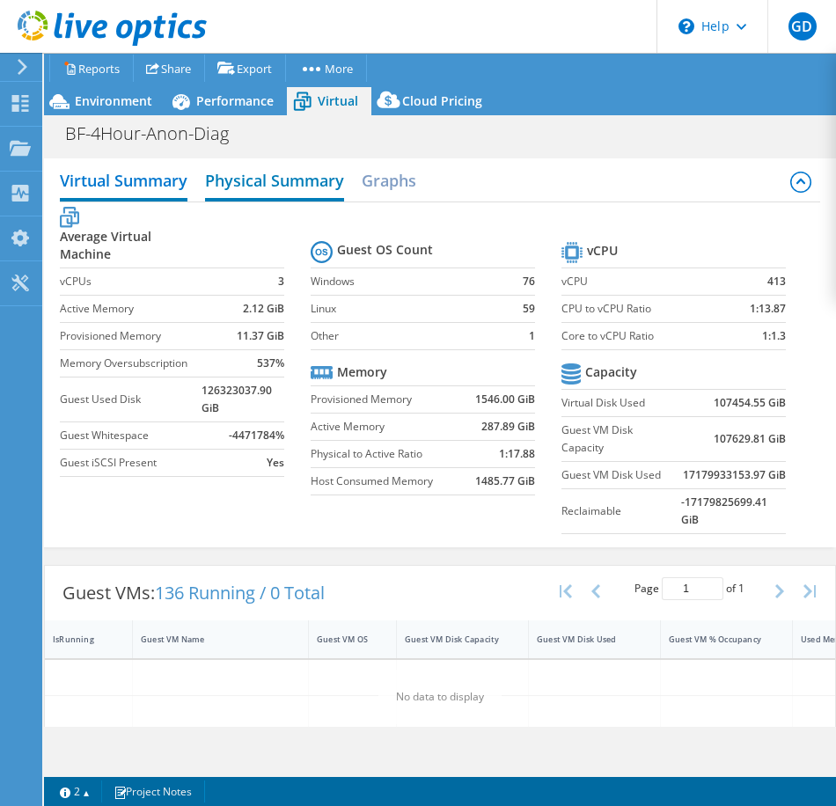
click at [270, 185] on h2 "Physical Summary" at bounding box center [274, 182] width 139 height 39
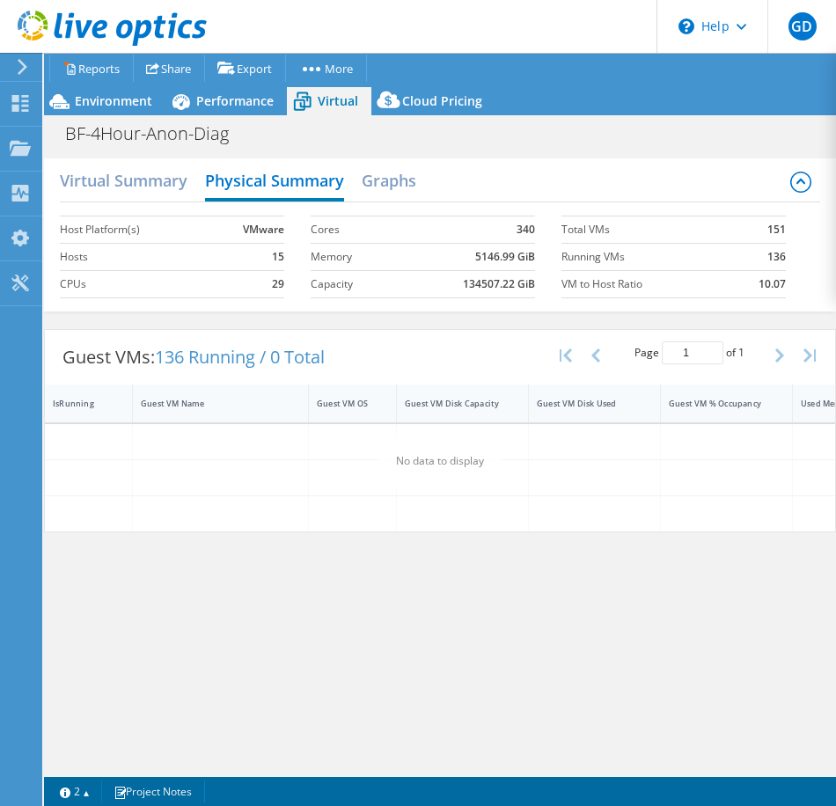
click at [147, 663] on div "Virtual Summary Physical Summary Graphs Host Platform(s) VMware Hosts 15 CPUs 2…" at bounding box center [440, 438] width 792 height 577
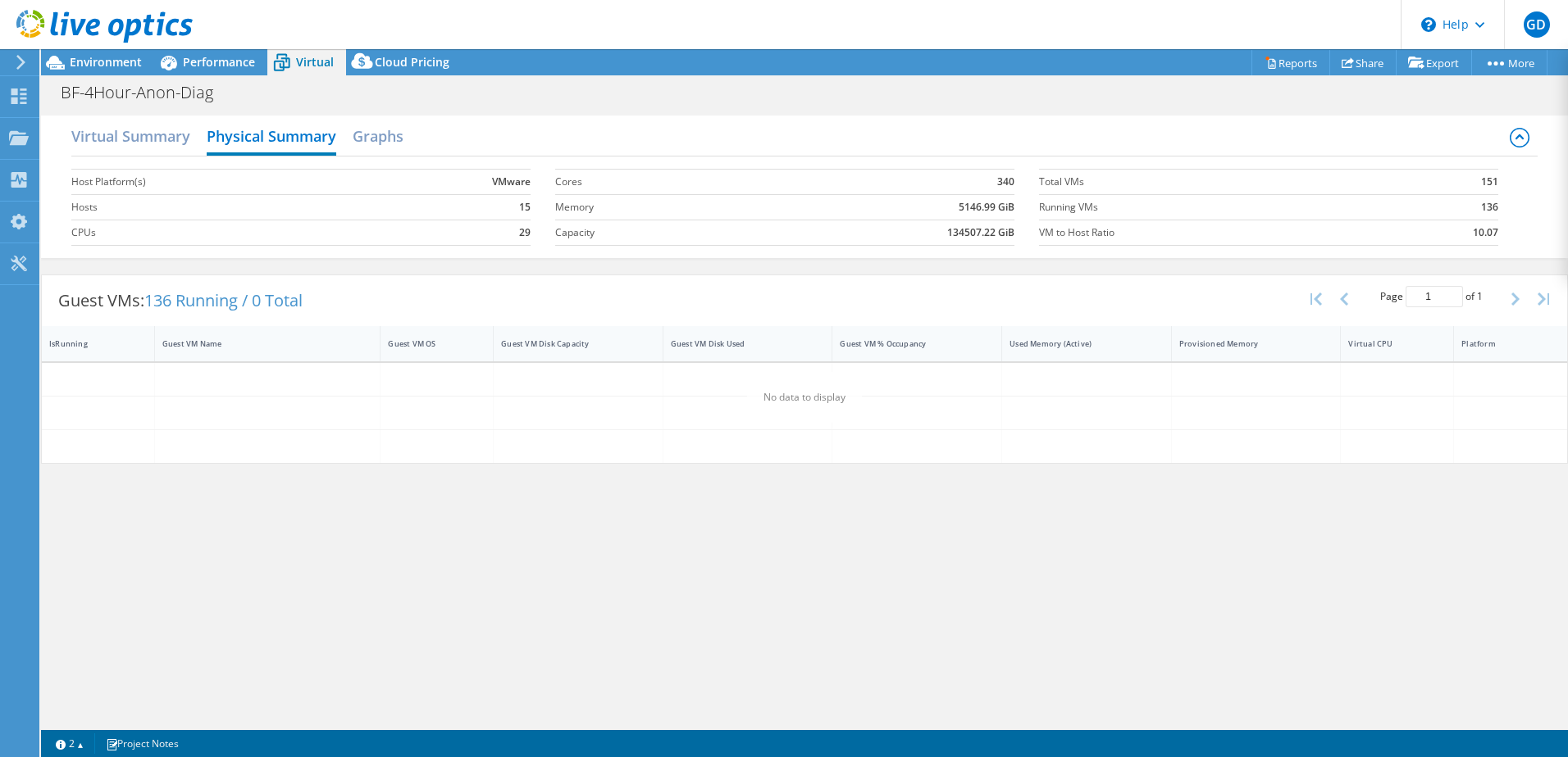
scroll to position [113, 0]
